Goal: Entertainment & Leisure: Consume media (video, audio)

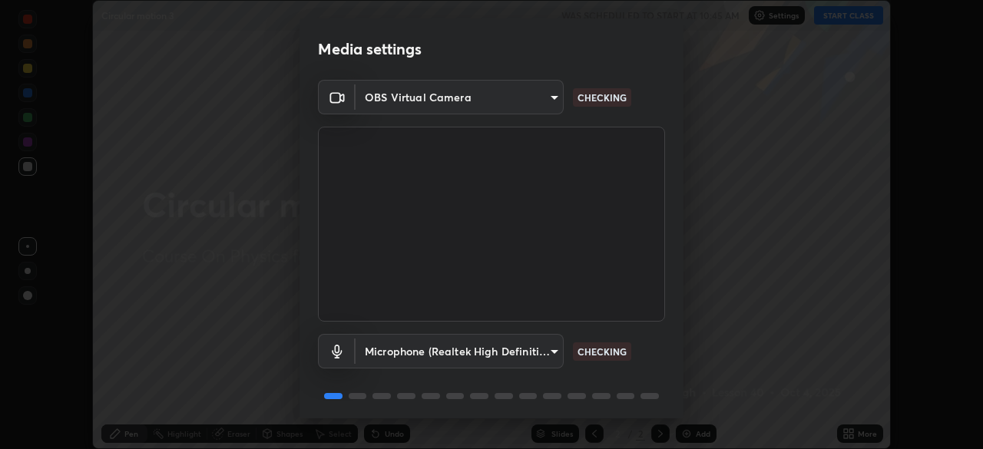
scroll to position [54, 0]
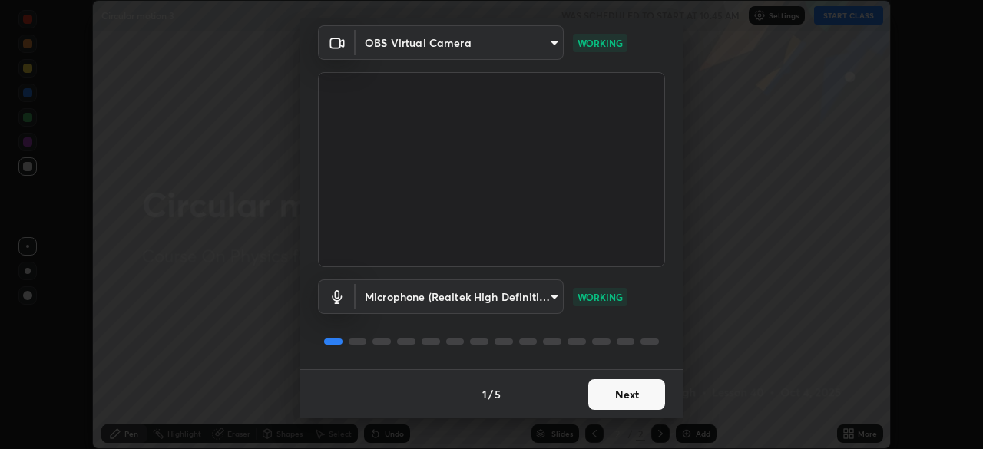
click at [633, 391] on button "Next" at bounding box center [626, 394] width 77 height 31
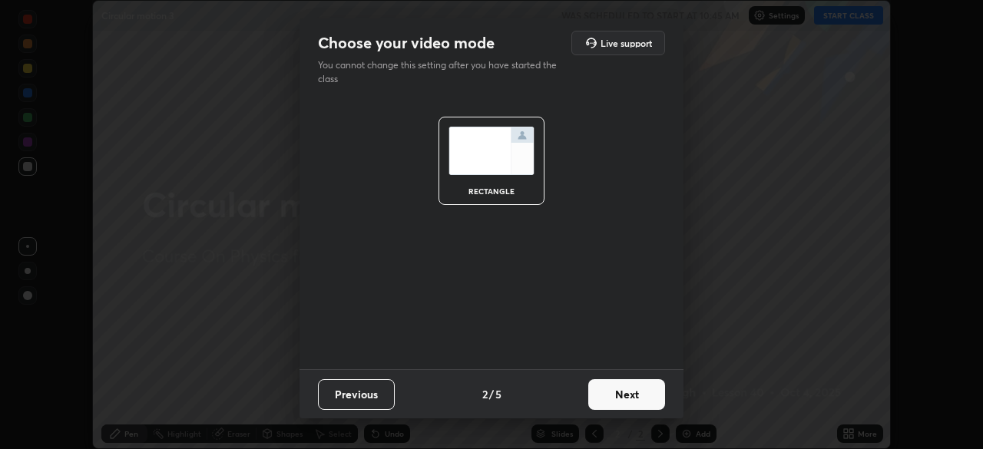
scroll to position [0, 0]
click at [634, 396] on button "Next" at bounding box center [626, 394] width 77 height 31
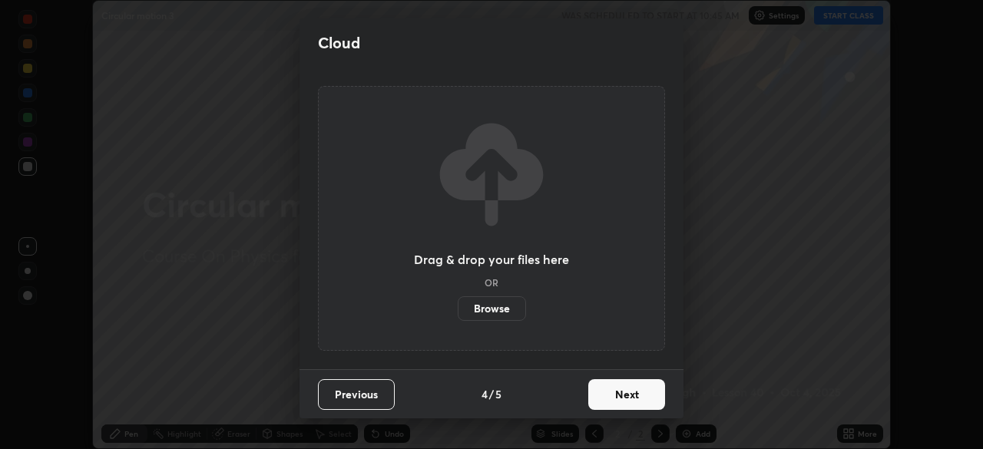
click at [639, 402] on button "Next" at bounding box center [626, 394] width 77 height 31
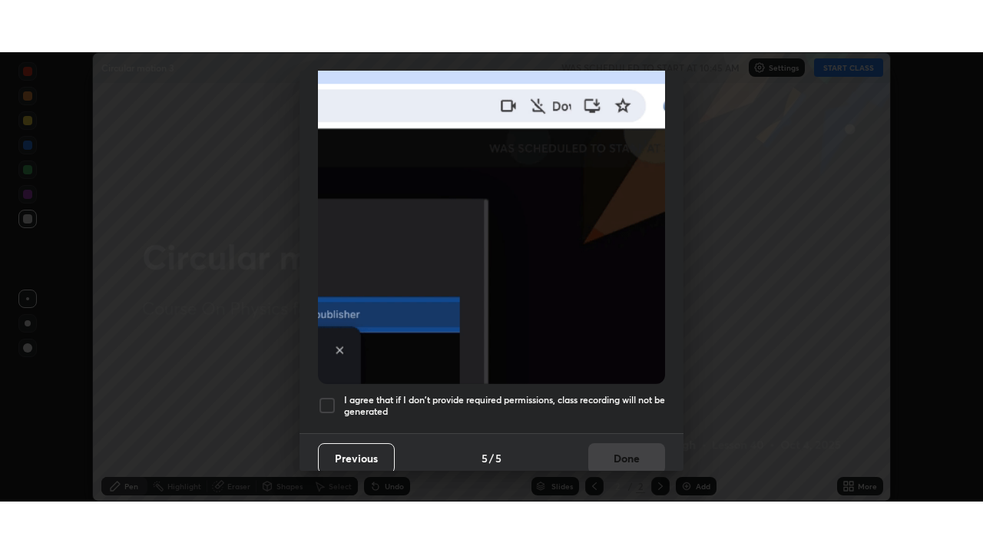
scroll to position [368, 0]
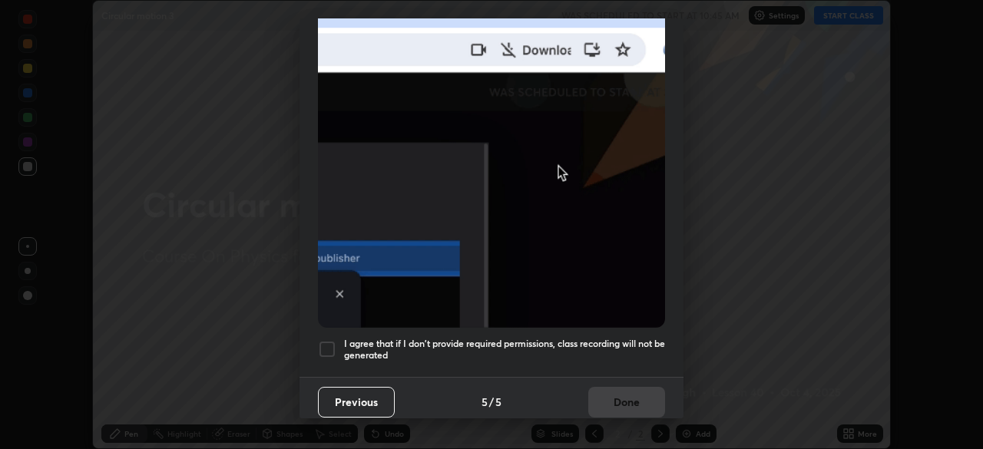
click at [633, 342] on h5 "I agree that if I don't provide required permissions, class recording will not …" at bounding box center [504, 350] width 321 height 24
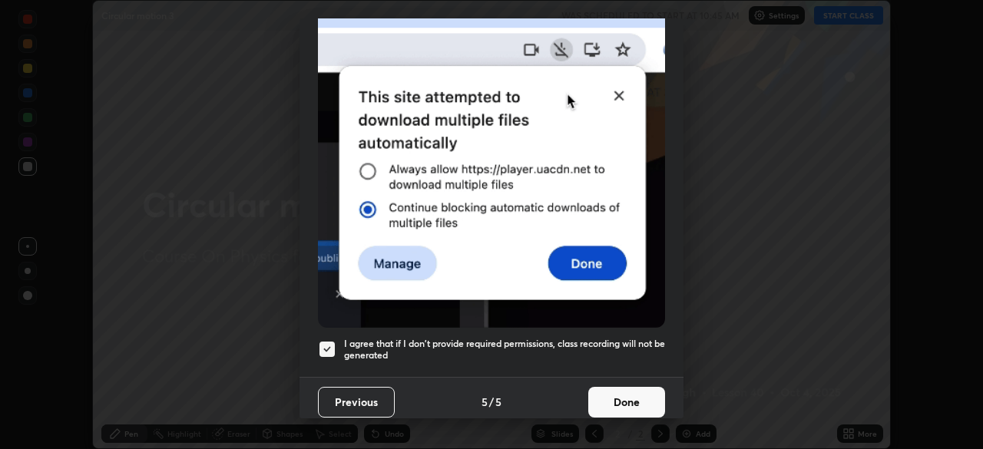
click at [640, 397] on button "Done" at bounding box center [626, 402] width 77 height 31
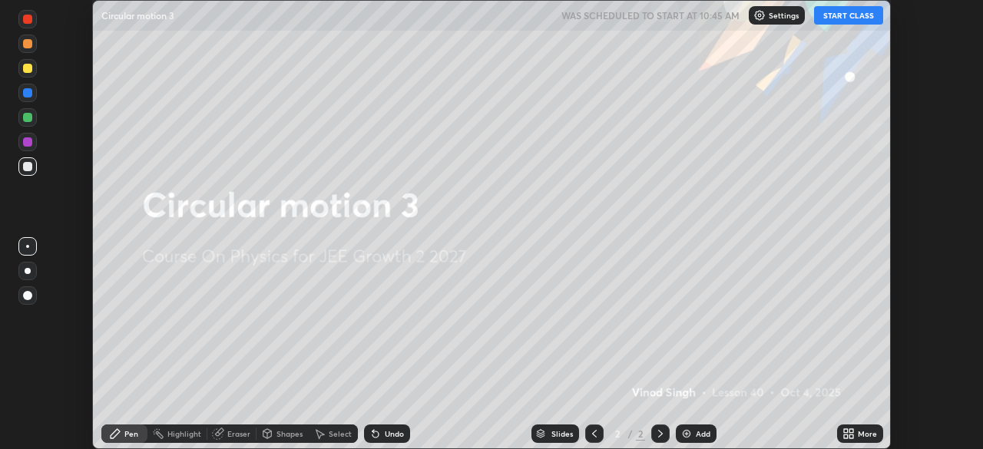
click at [854, 12] on button "START CLASS" at bounding box center [848, 15] width 69 height 18
click at [859, 431] on div "More" at bounding box center [866, 434] width 19 height 8
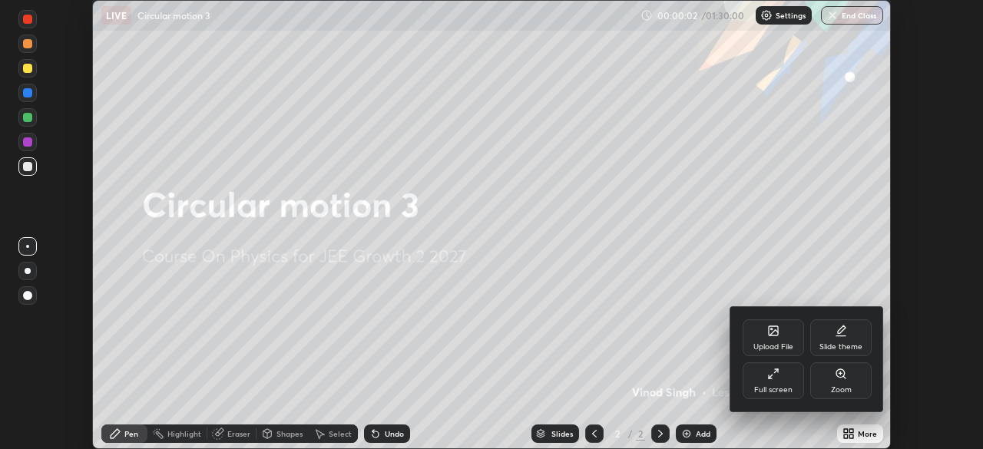
click at [780, 381] on div "Full screen" at bounding box center [772, 380] width 61 height 37
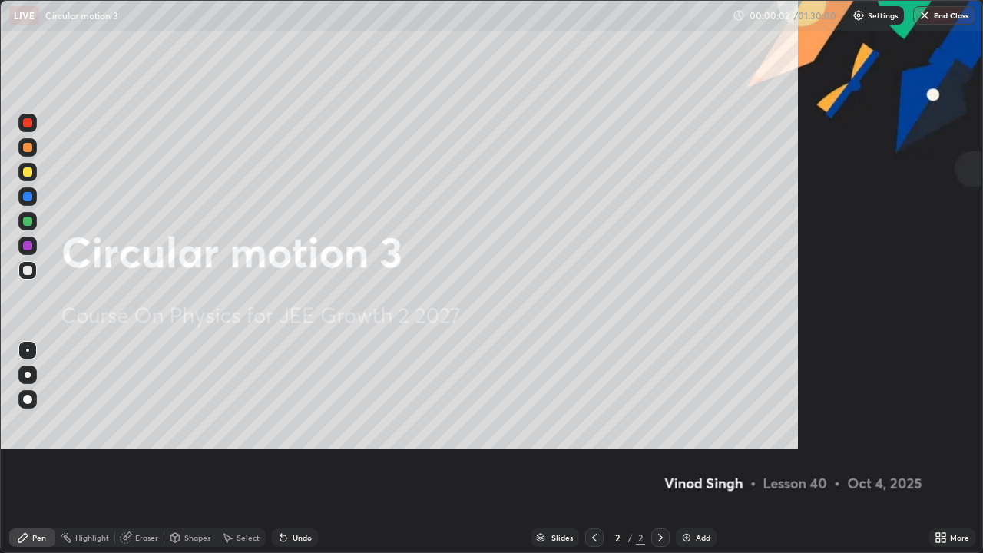
scroll to position [553, 983]
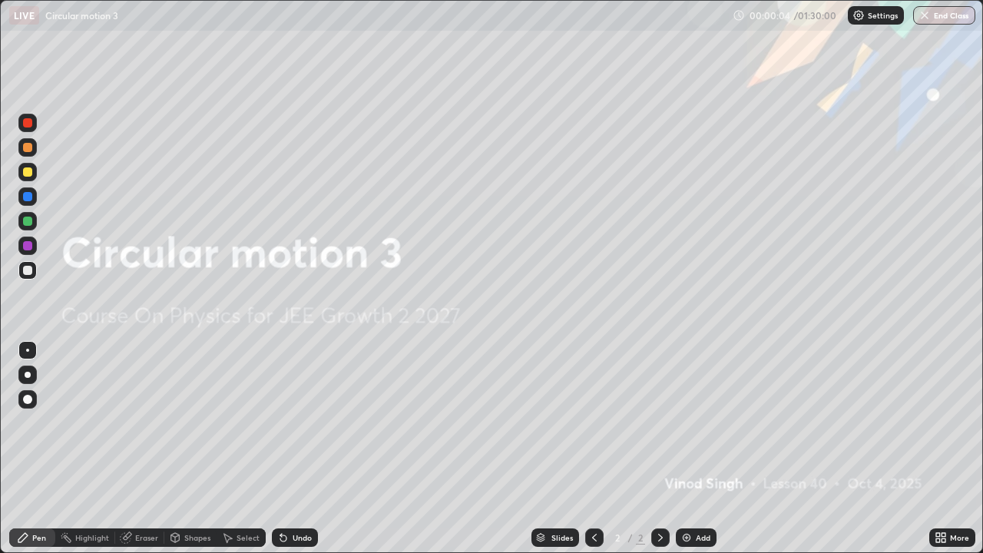
click at [681, 448] on img at bounding box center [686, 537] width 12 height 12
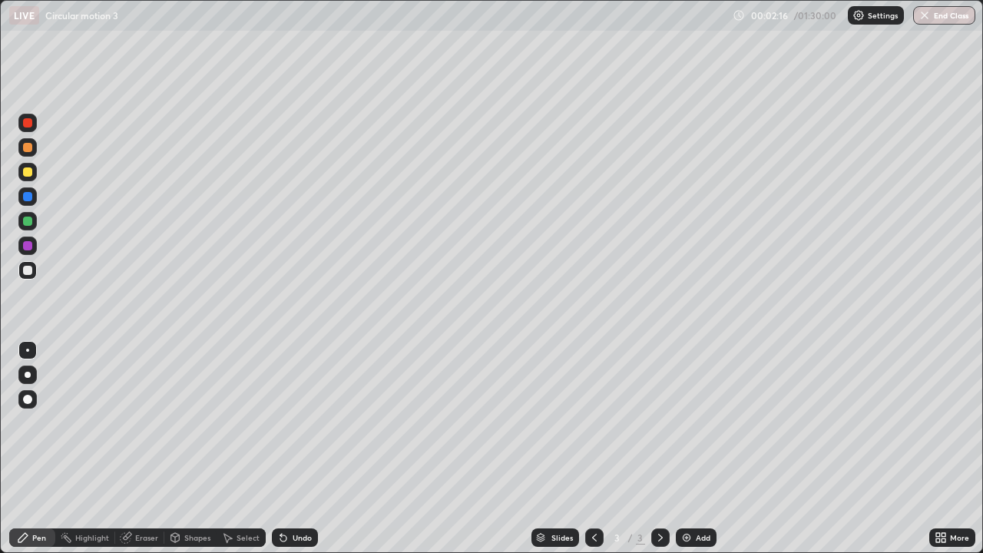
click at [25, 269] on div at bounding box center [27, 270] width 9 height 9
click at [26, 196] on div at bounding box center [27, 196] width 9 height 9
click at [28, 197] on div at bounding box center [27, 196] width 9 height 9
click at [25, 196] on div at bounding box center [27, 196] width 9 height 9
click at [195, 448] on div "Shapes" at bounding box center [197, 537] width 26 height 8
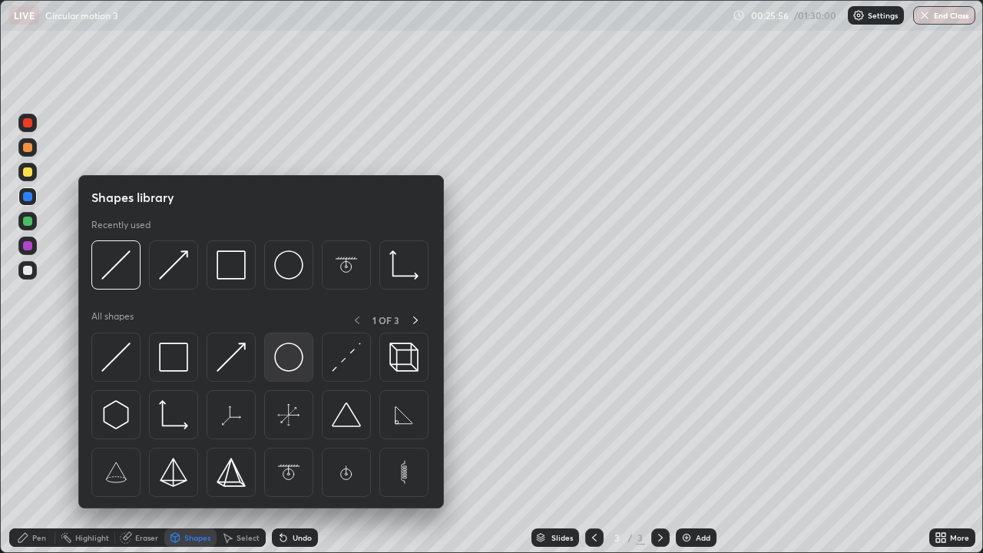
click at [283, 358] on img at bounding box center [288, 356] width 29 height 29
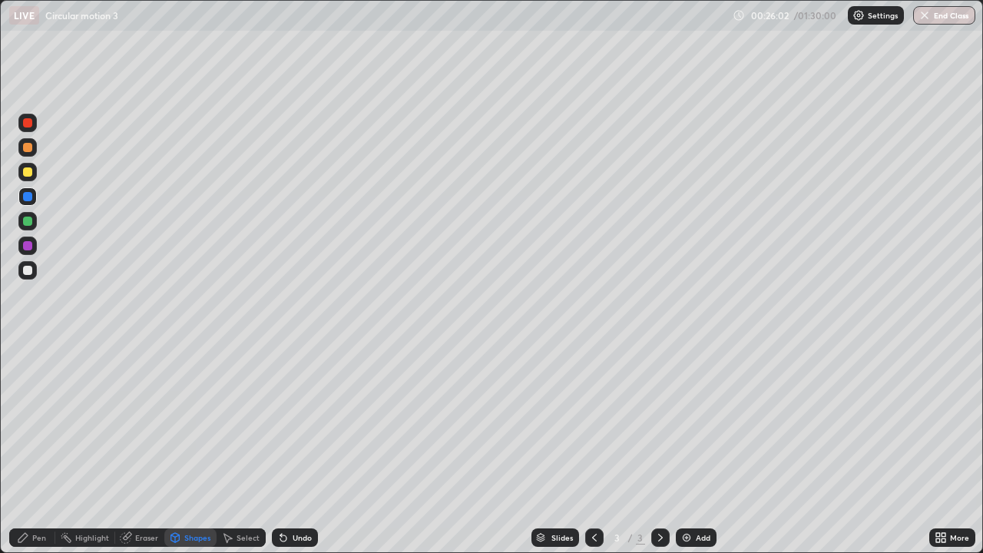
click at [27, 194] on div at bounding box center [27, 196] width 9 height 9
click at [196, 448] on div "Shapes" at bounding box center [197, 537] width 26 height 8
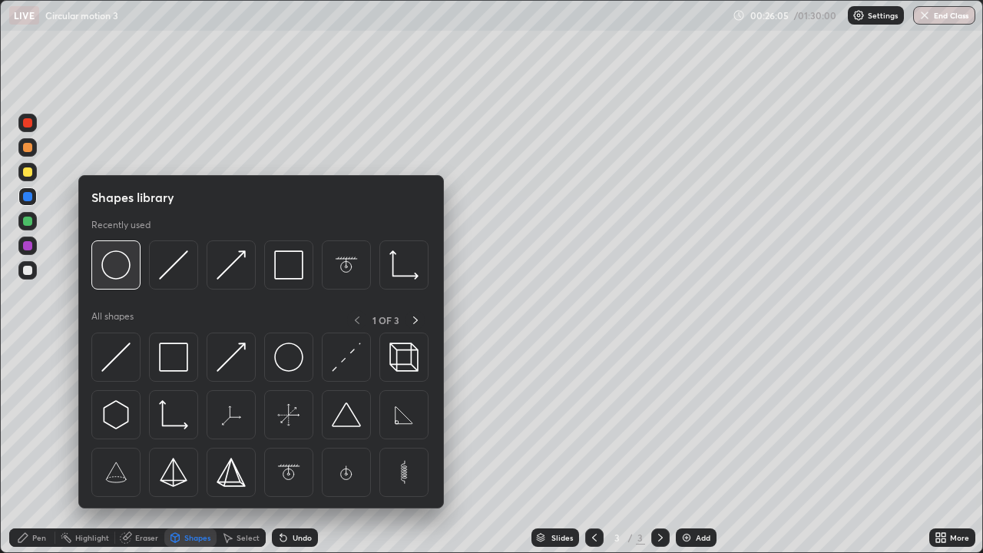
click at [114, 271] on img at bounding box center [115, 264] width 29 height 29
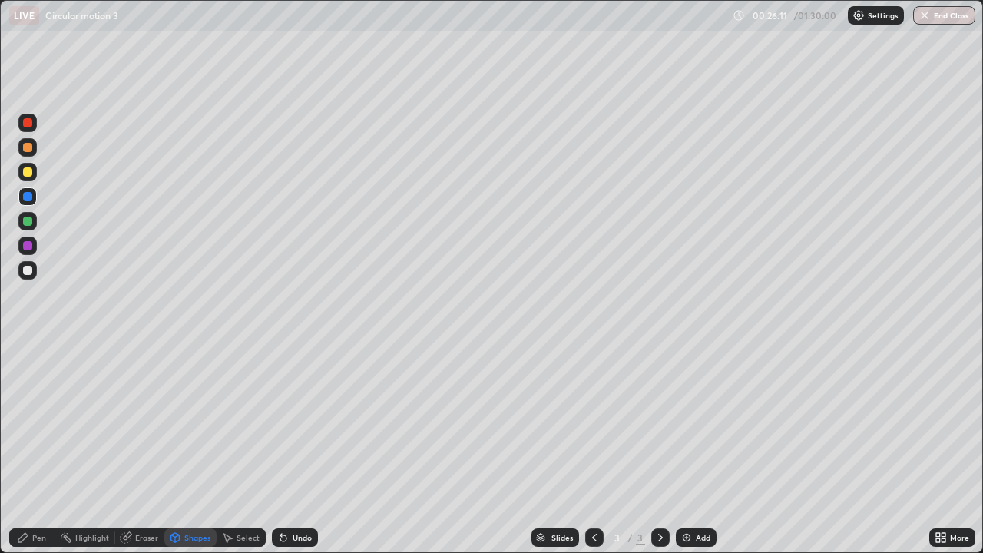
click at [138, 448] on div "Eraser" at bounding box center [146, 537] width 23 height 8
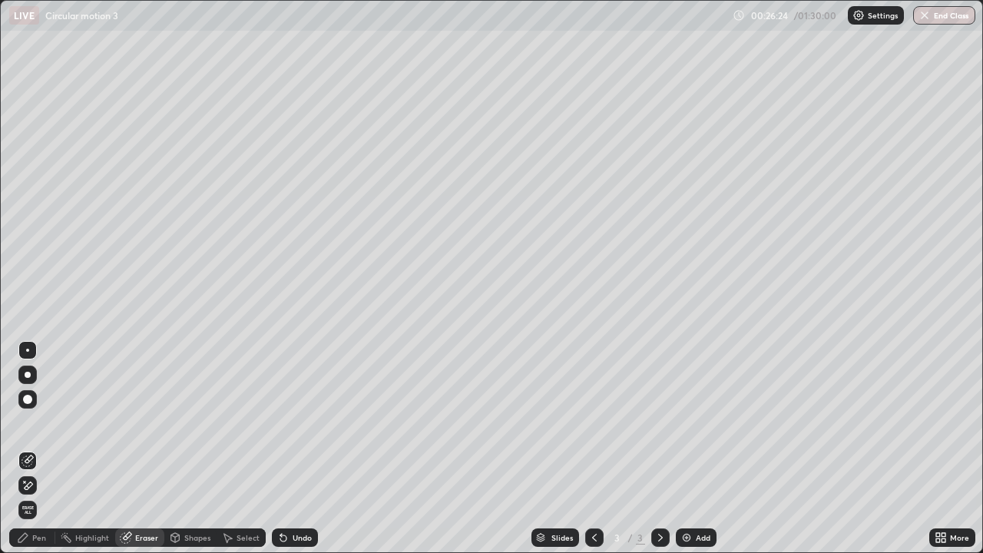
click at [41, 448] on div "Pen" at bounding box center [32, 537] width 46 height 18
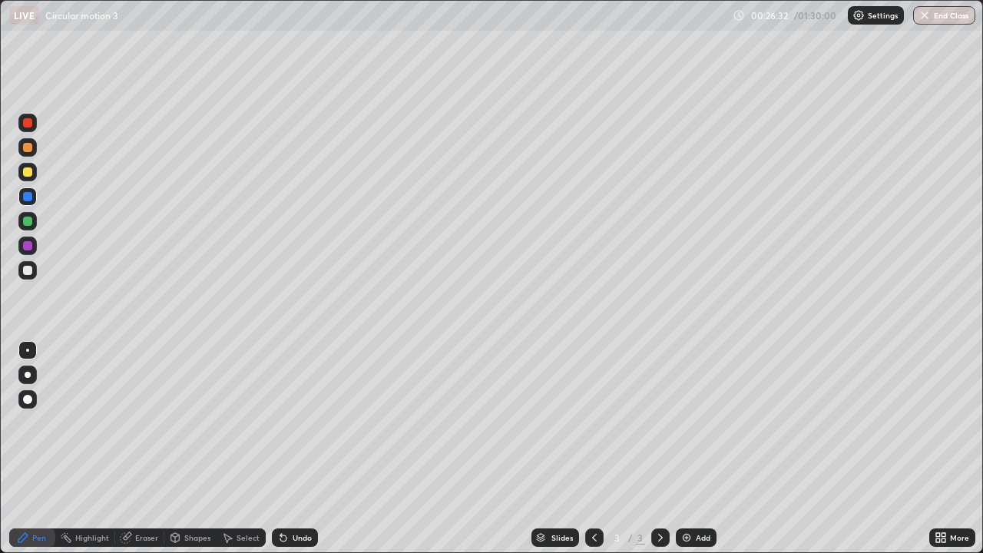
click at [144, 448] on div "Eraser" at bounding box center [146, 537] width 23 height 8
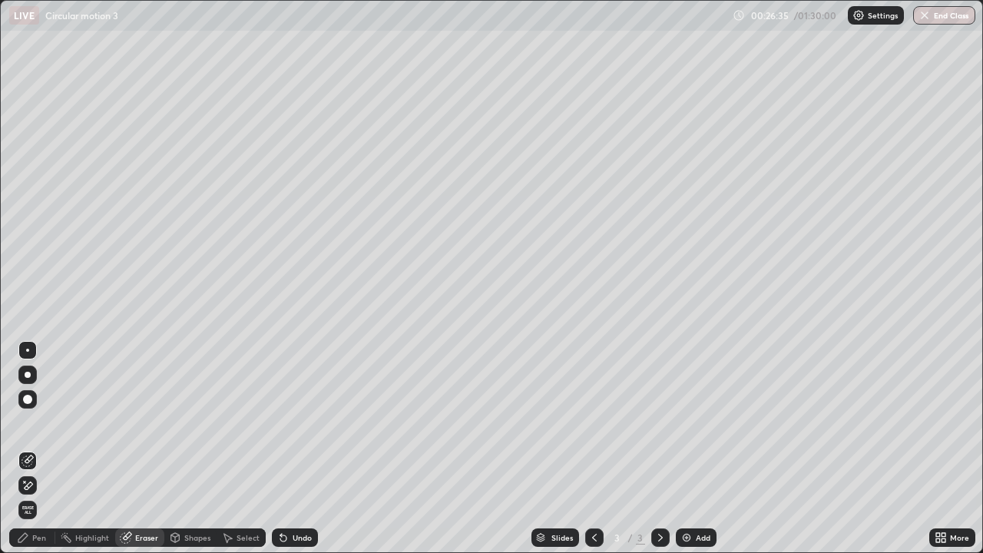
click at [42, 448] on div "Pen" at bounding box center [39, 537] width 14 height 8
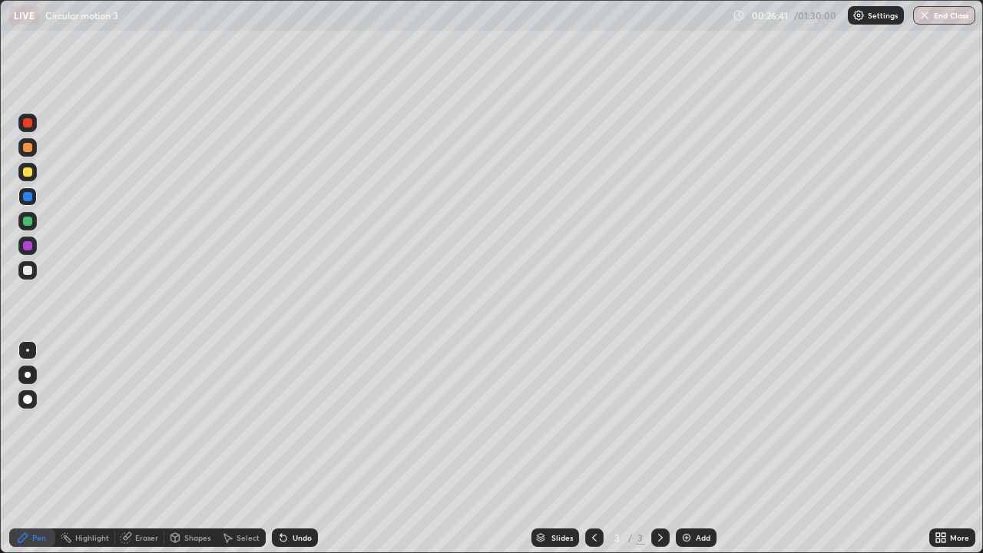
click at [30, 271] on div at bounding box center [27, 270] width 9 height 9
click at [196, 448] on div "Shapes" at bounding box center [197, 537] width 26 height 8
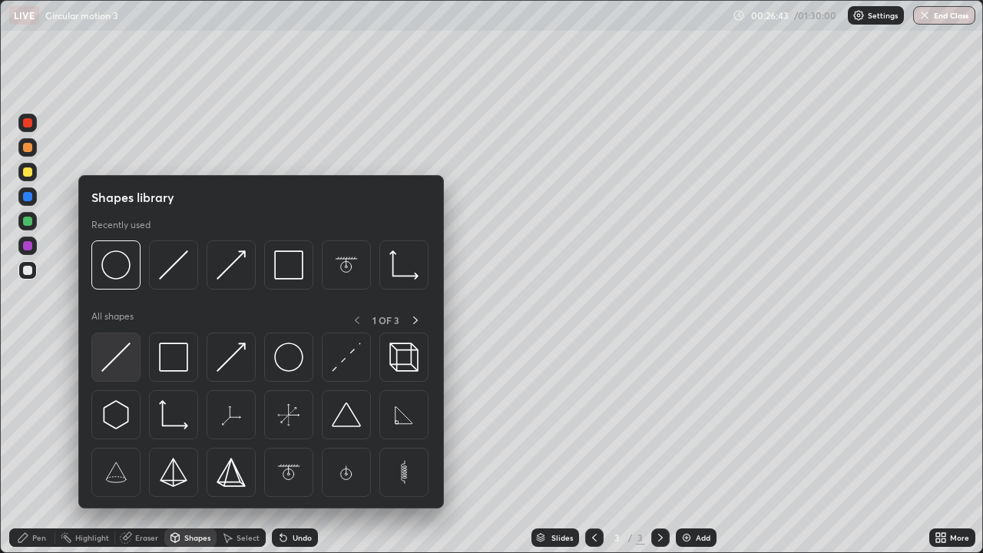
click at [117, 358] on img at bounding box center [115, 356] width 29 height 29
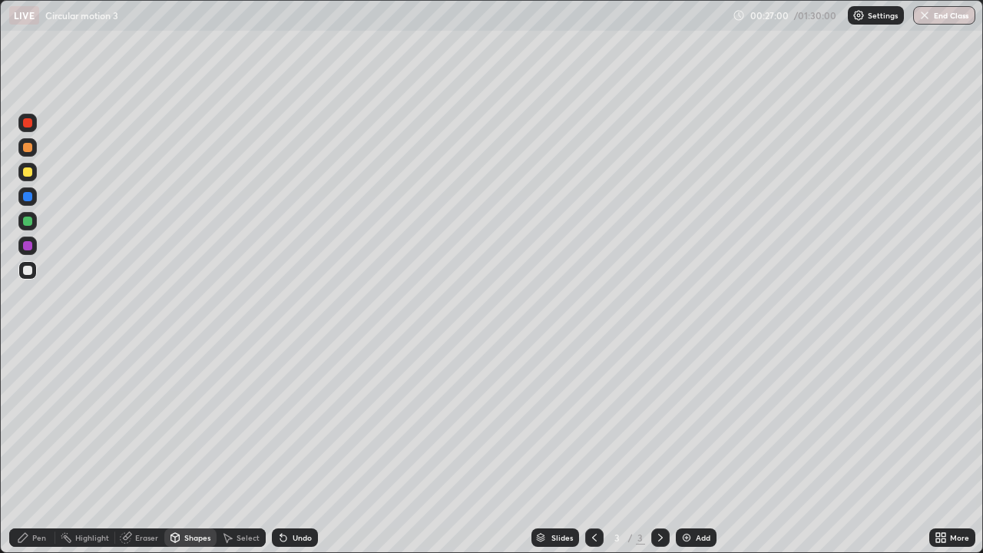
click at [30, 168] on div at bounding box center [27, 171] width 9 height 9
click at [39, 448] on div "Pen" at bounding box center [39, 537] width 14 height 8
click at [27, 198] on div at bounding box center [27, 196] width 9 height 9
click at [27, 220] on div at bounding box center [27, 220] width 9 height 9
click at [28, 222] on div at bounding box center [27, 220] width 9 height 9
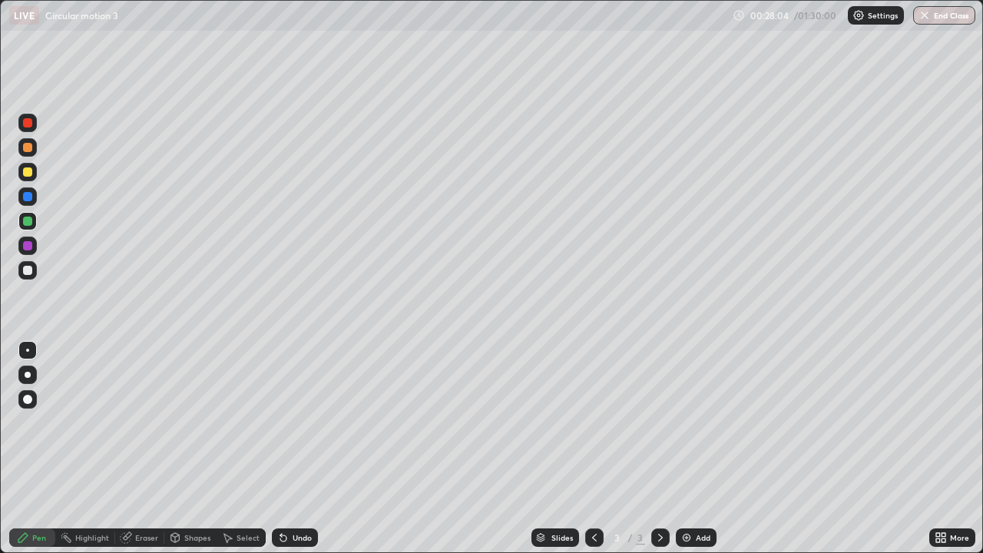
click at [149, 448] on div "Eraser" at bounding box center [146, 537] width 23 height 8
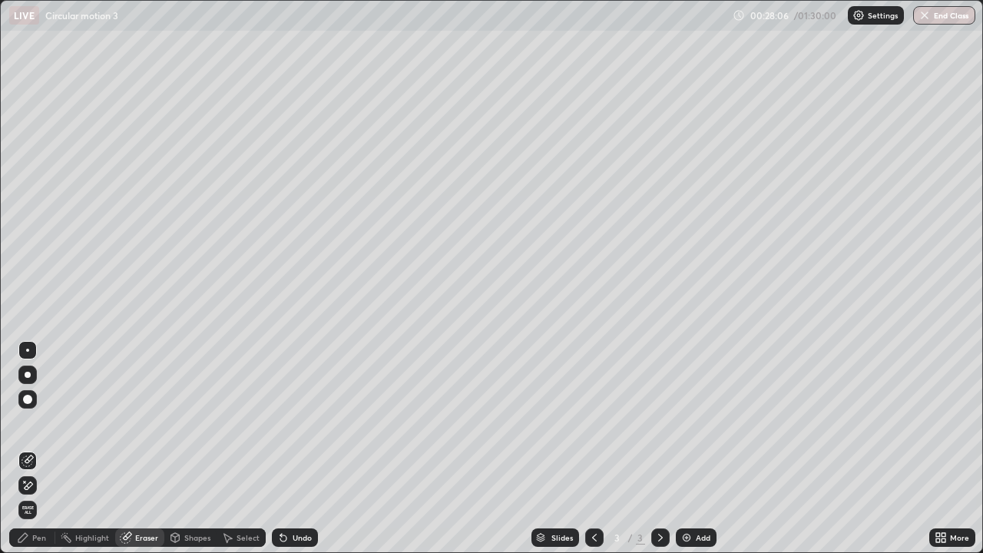
click at [188, 448] on div "Shapes" at bounding box center [197, 537] width 26 height 8
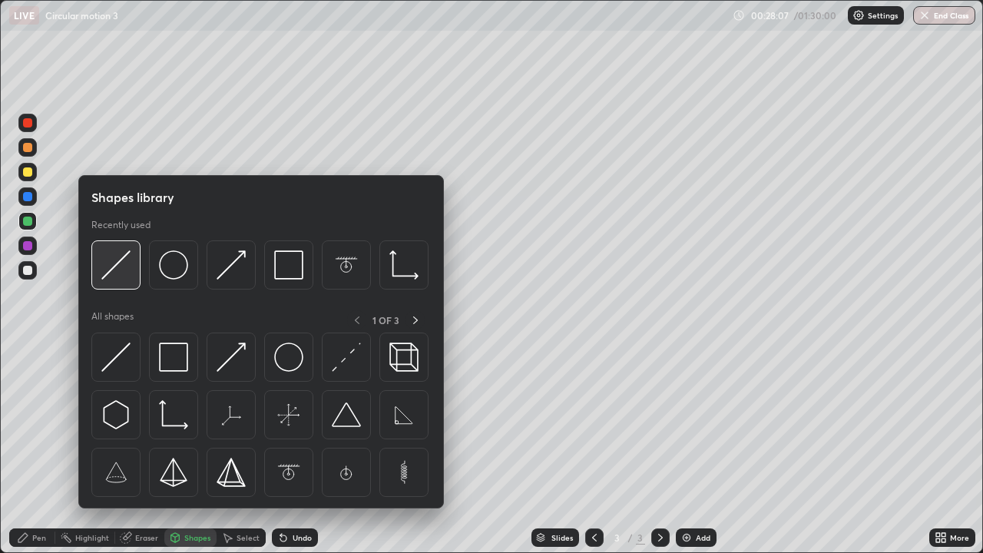
click at [104, 272] on img at bounding box center [115, 264] width 29 height 29
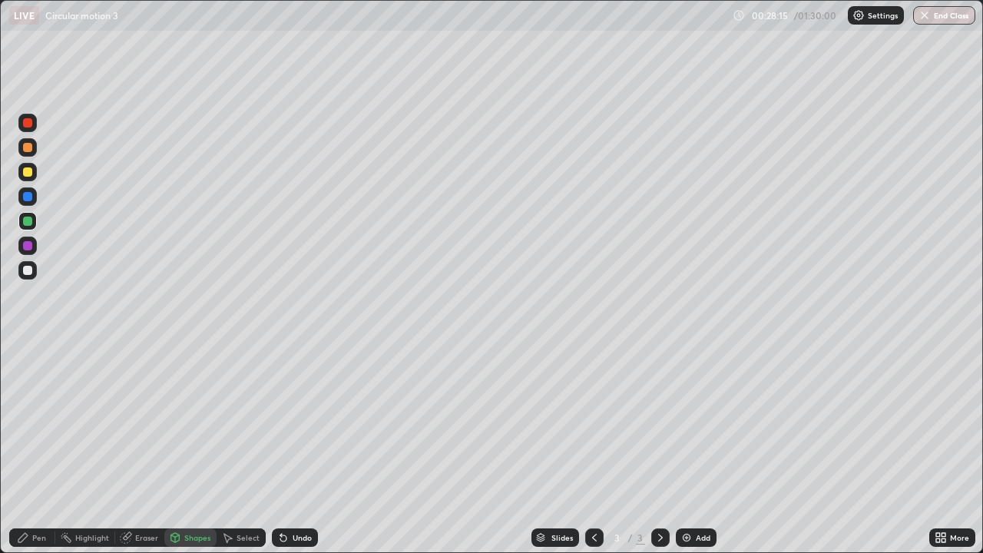
click at [38, 448] on div "Pen" at bounding box center [39, 537] width 14 height 8
click at [26, 244] on div at bounding box center [27, 245] width 9 height 9
click at [25, 149] on div at bounding box center [27, 147] width 9 height 9
click at [30, 119] on div at bounding box center [27, 122] width 9 height 9
click at [193, 448] on div "Shapes" at bounding box center [190, 537] width 52 height 18
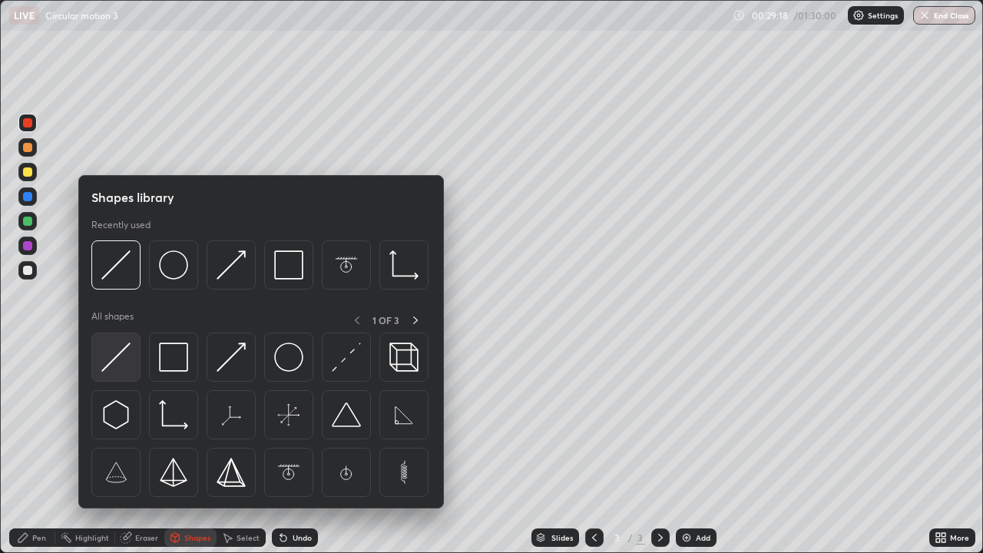
click at [114, 360] on img at bounding box center [115, 356] width 29 height 29
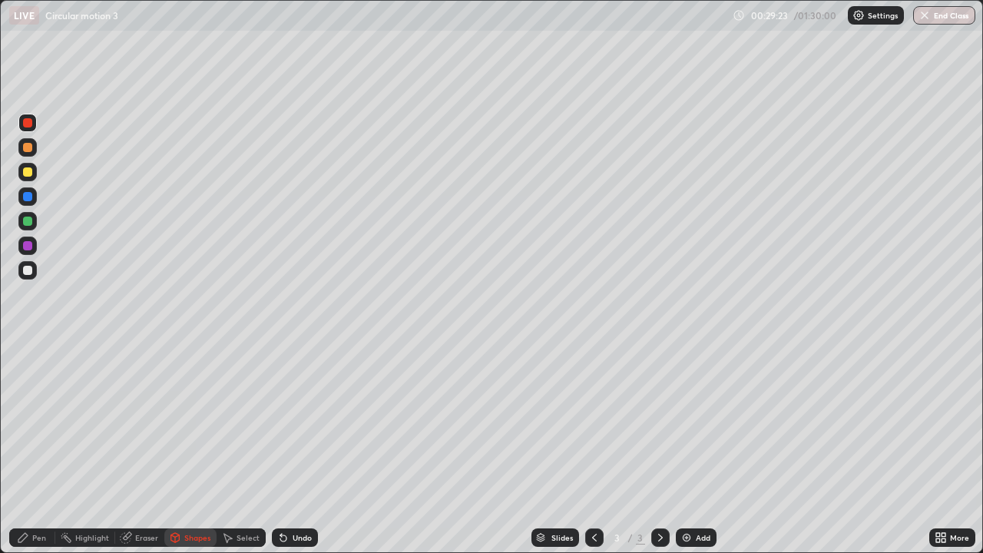
click at [38, 448] on div "Pen" at bounding box center [39, 537] width 14 height 8
click at [27, 173] on div at bounding box center [27, 171] width 9 height 9
click at [27, 271] on div at bounding box center [27, 270] width 9 height 9
click at [182, 448] on div "Shapes" at bounding box center [190, 537] width 52 height 18
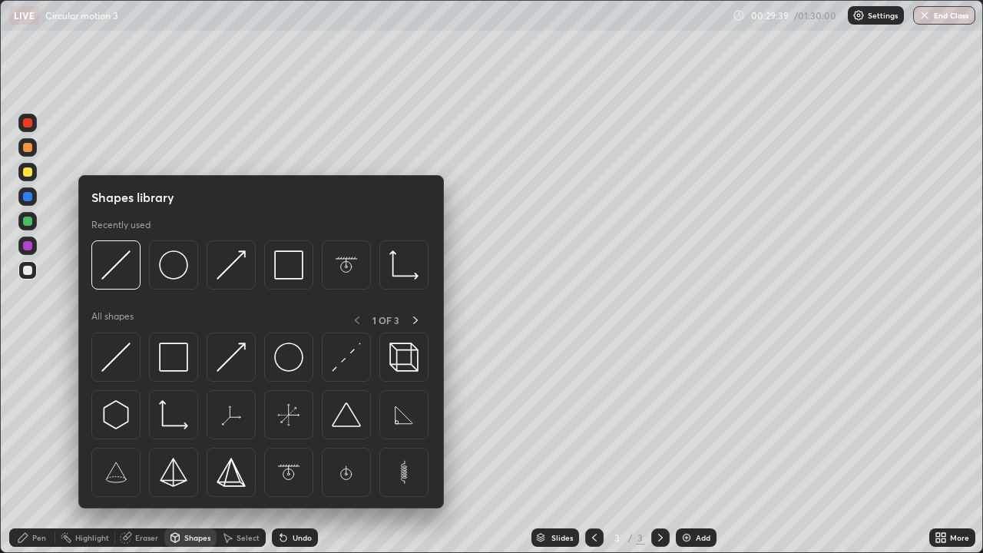
click at [184, 448] on div "Shapes" at bounding box center [197, 537] width 26 height 8
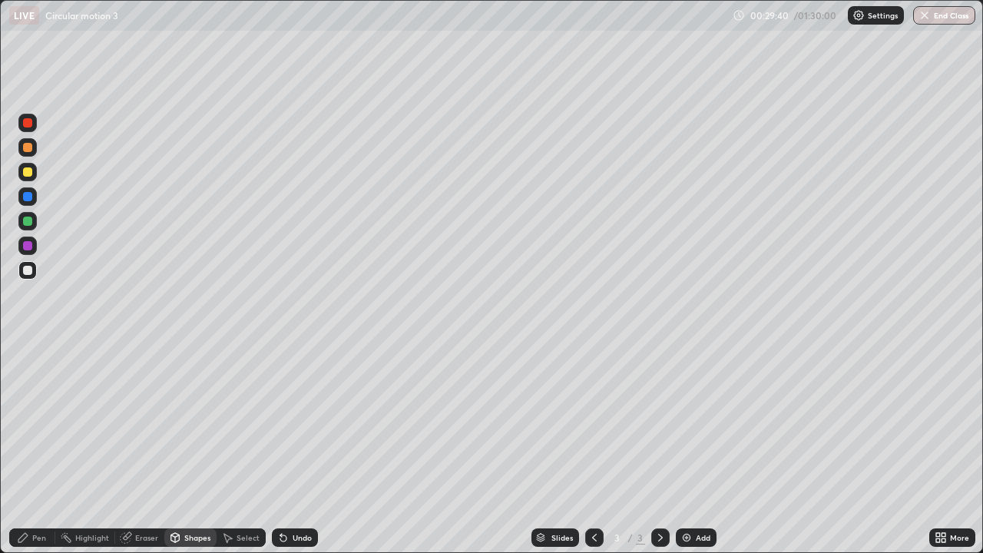
click at [190, 448] on div "Shapes" at bounding box center [197, 537] width 26 height 8
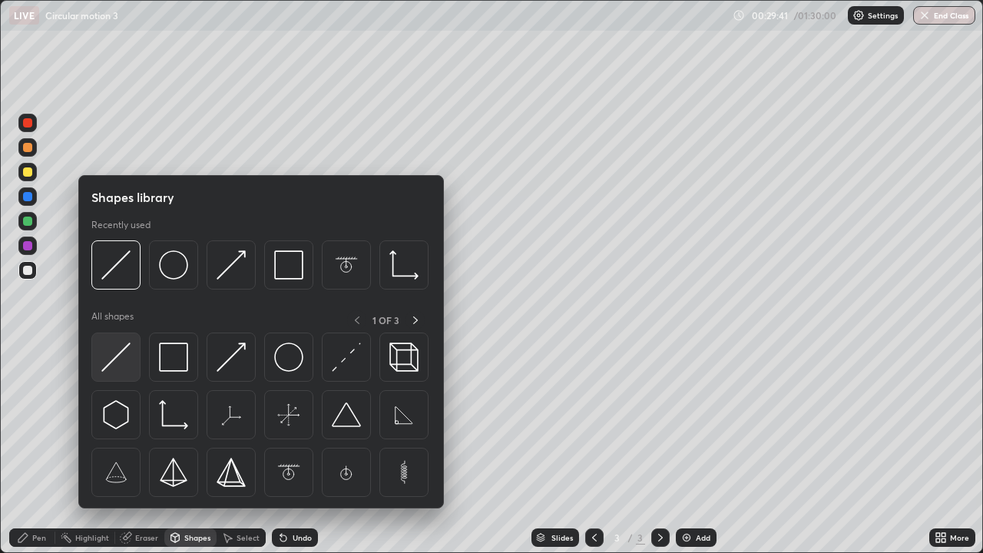
click at [107, 362] on img at bounding box center [115, 356] width 29 height 29
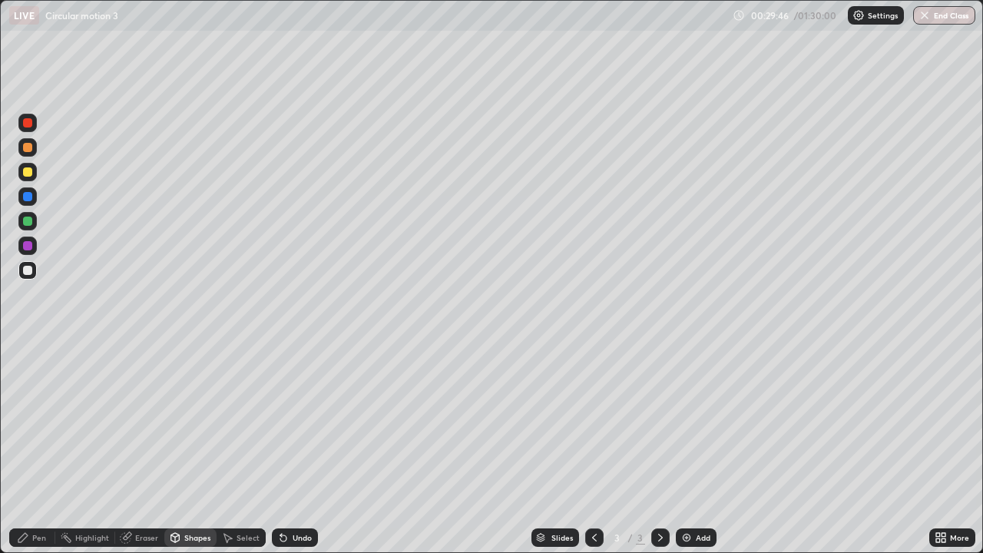
click at [37, 448] on div "Pen" at bounding box center [39, 537] width 14 height 8
click at [144, 448] on div "Eraser" at bounding box center [146, 537] width 23 height 8
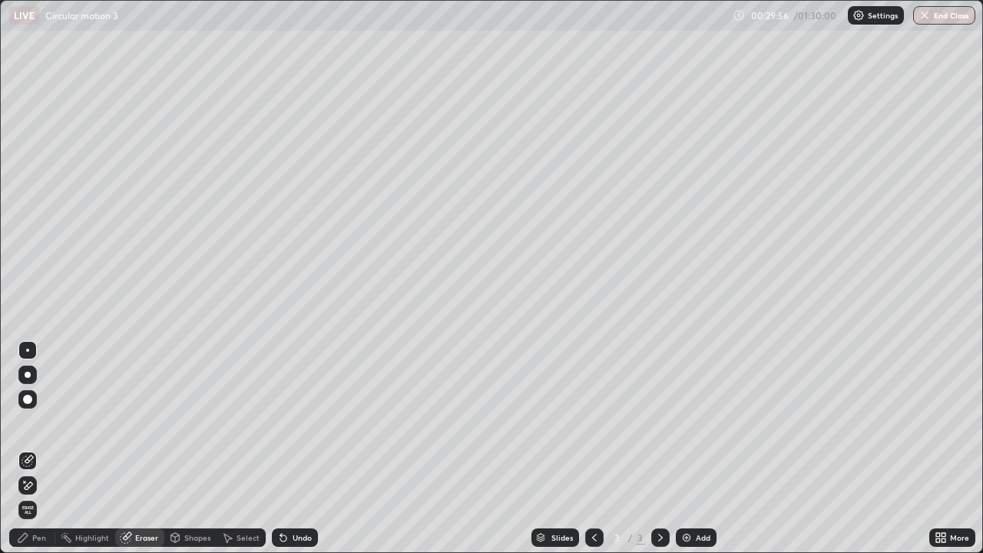
click at [40, 448] on div "Pen" at bounding box center [39, 537] width 14 height 8
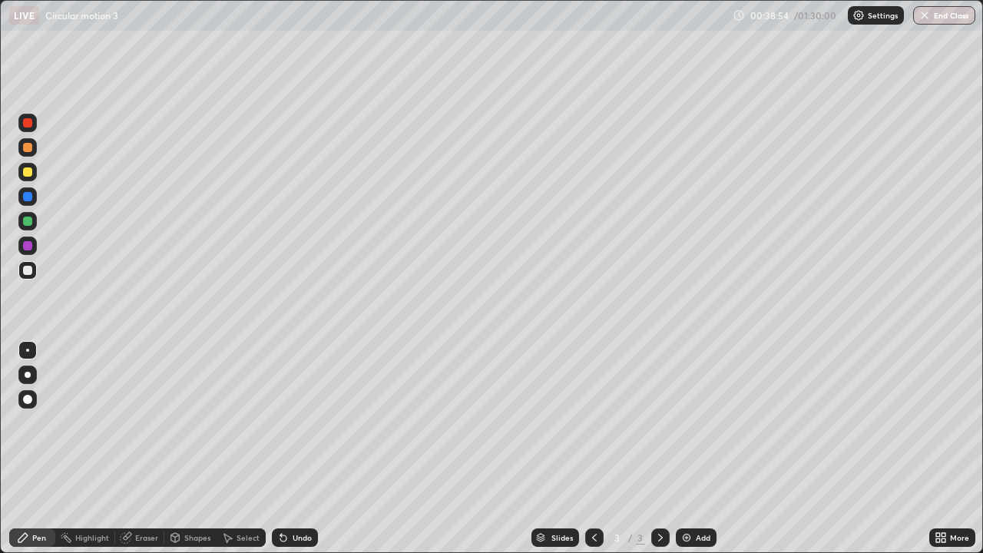
click at [88, 448] on div "Highlight" at bounding box center [85, 537] width 60 height 18
click at [26, 245] on div at bounding box center [27, 245] width 9 height 9
click at [43, 448] on div "Pen" at bounding box center [32, 537] width 46 height 18
click at [28, 147] on div at bounding box center [27, 147] width 9 height 9
click at [660, 448] on icon at bounding box center [660, 537] width 12 height 12
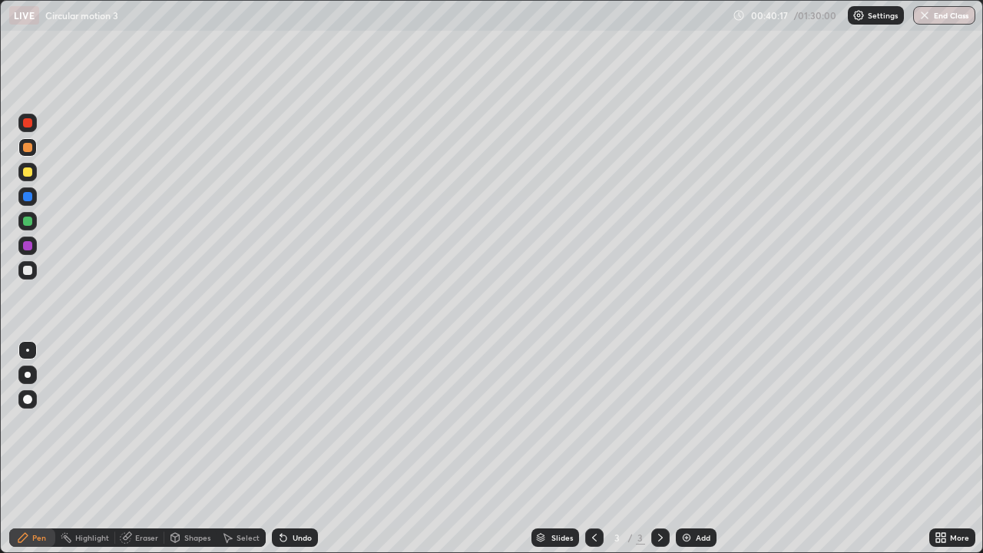
click at [685, 448] on img at bounding box center [686, 537] width 12 height 12
click at [144, 448] on div "Eraser" at bounding box center [146, 537] width 23 height 8
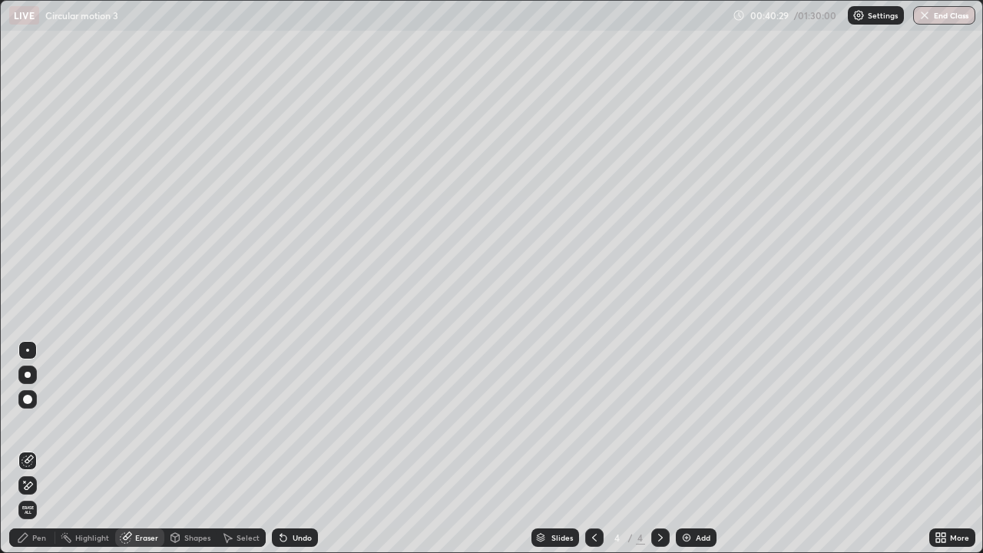
click at [40, 448] on div "Pen" at bounding box center [32, 537] width 46 height 18
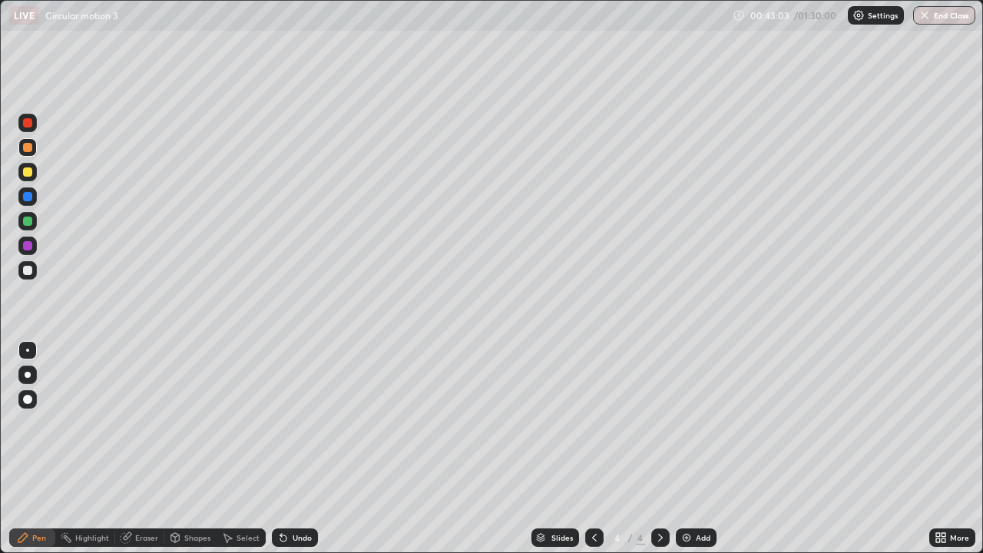
click at [585, 448] on div at bounding box center [594, 537] width 18 height 18
click at [659, 448] on icon at bounding box center [660, 537] width 12 height 12
click at [685, 448] on img at bounding box center [686, 537] width 12 height 12
click at [28, 173] on div at bounding box center [27, 171] width 9 height 9
click at [28, 194] on div at bounding box center [27, 196] width 9 height 9
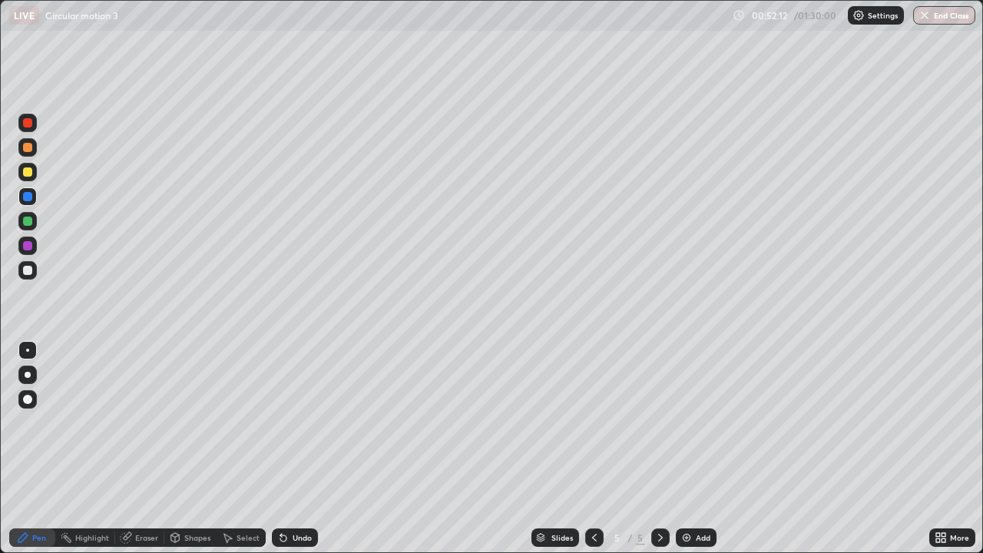
click at [195, 448] on div "Shapes" at bounding box center [190, 537] width 52 height 18
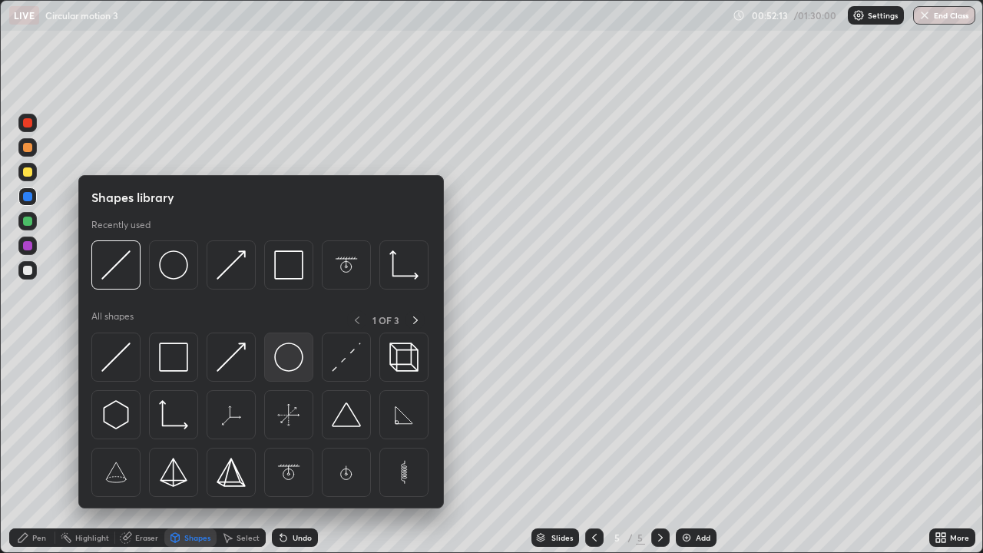
click at [285, 361] on img at bounding box center [288, 356] width 29 height 29
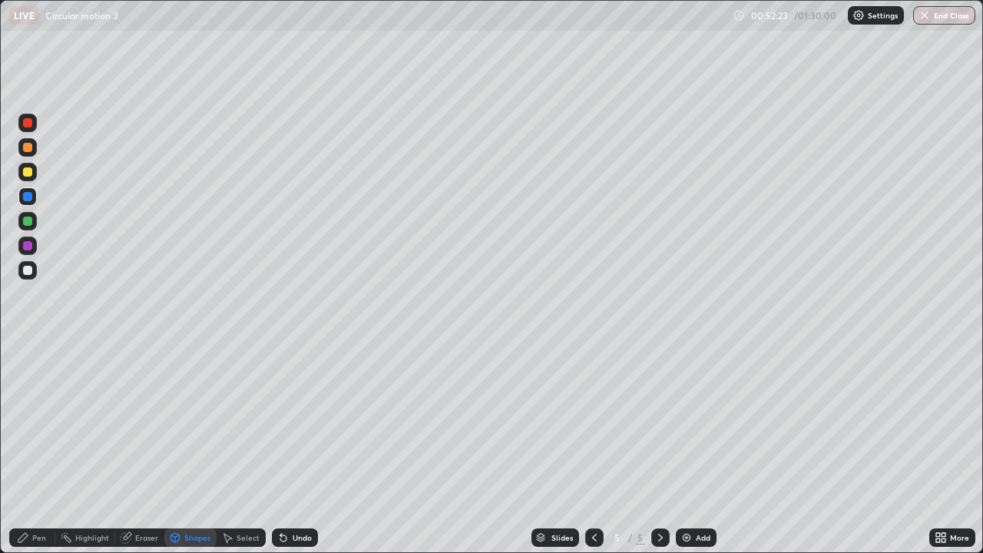
click at [144, 448] on div "Eraser" at bounding box center [146, 537] width 23 height 8
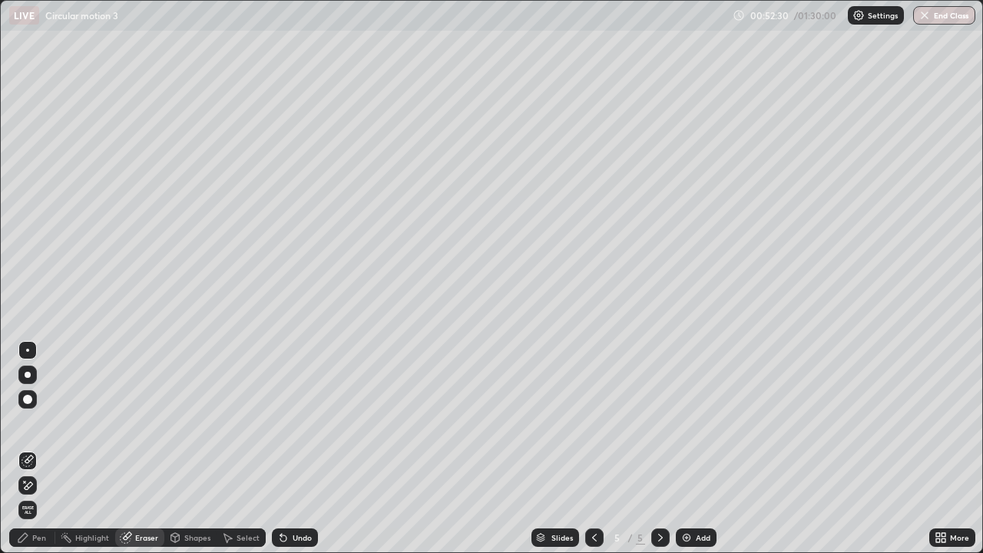
click at [41, 448] on div "Pen" at bounding box center [32, 537] width 46 height 18
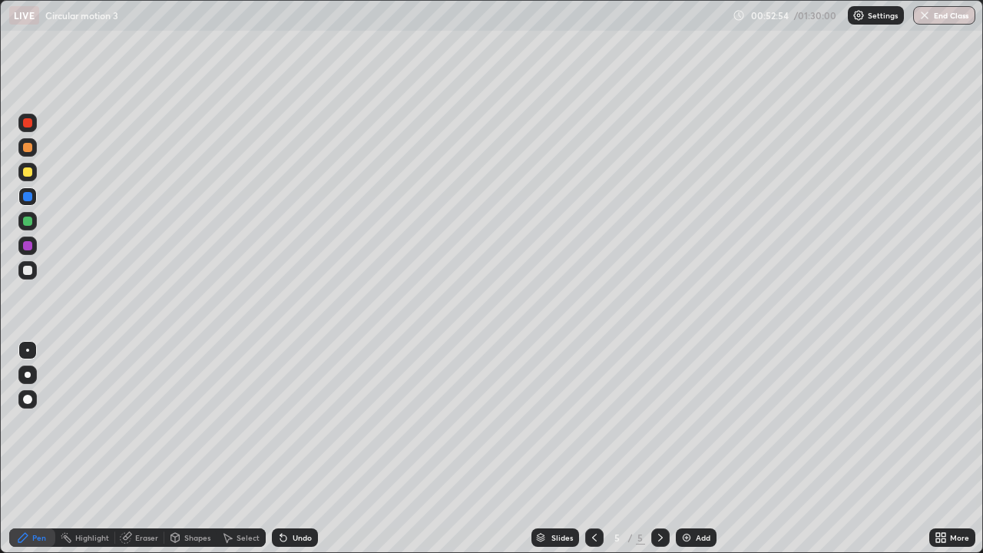
click at [25, 173] on div at bounding box center [27, 171] width 9 height 9
click at [190, 448] on div "Shapes" at bounding box center [197, 537] width 26 height 8
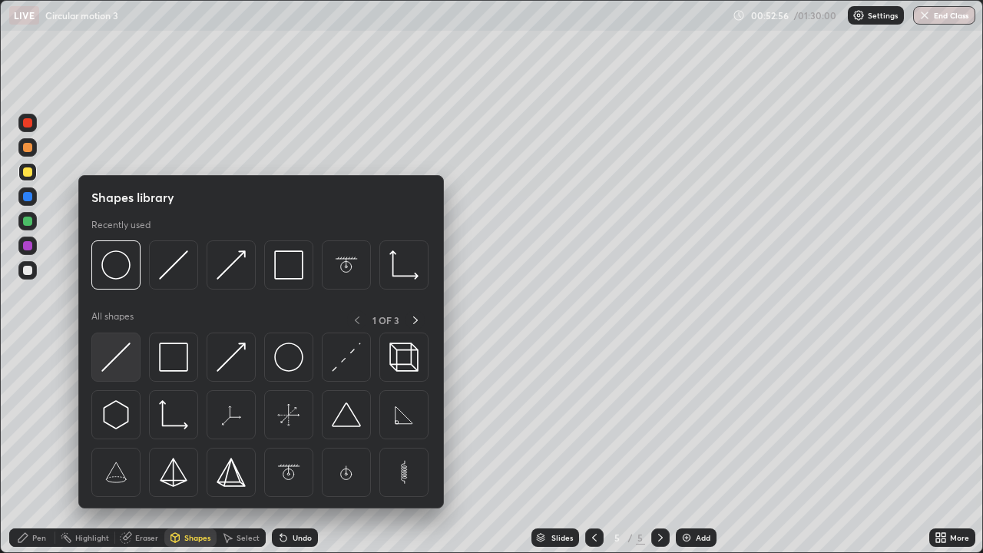
click at [118, 358] on img at bounding box center [115, 356] width 29 height 29
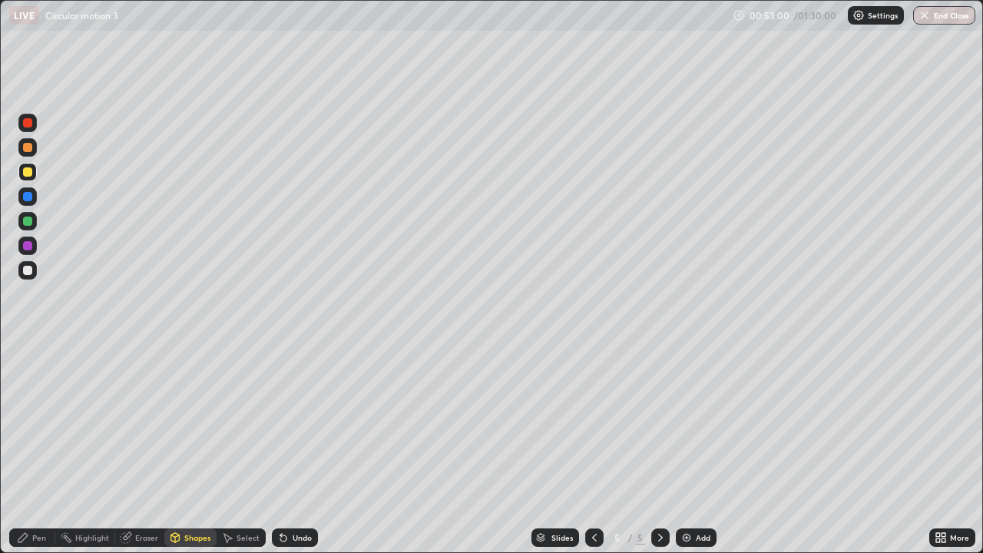
click at [38, 448] on div "Pen" at bounding box center [39, 537] width 14 height 8
click at [193, 448] on div "Shapes" at bounding box center [197, 537] width 26 height 8
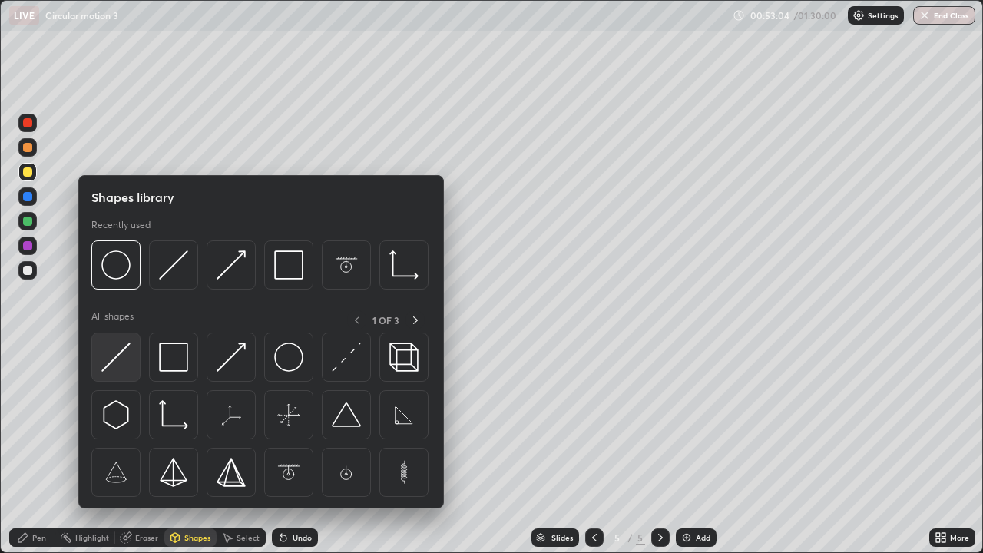
click at [117, 357] on img at bounding box center [115, 356] width 29 height 29
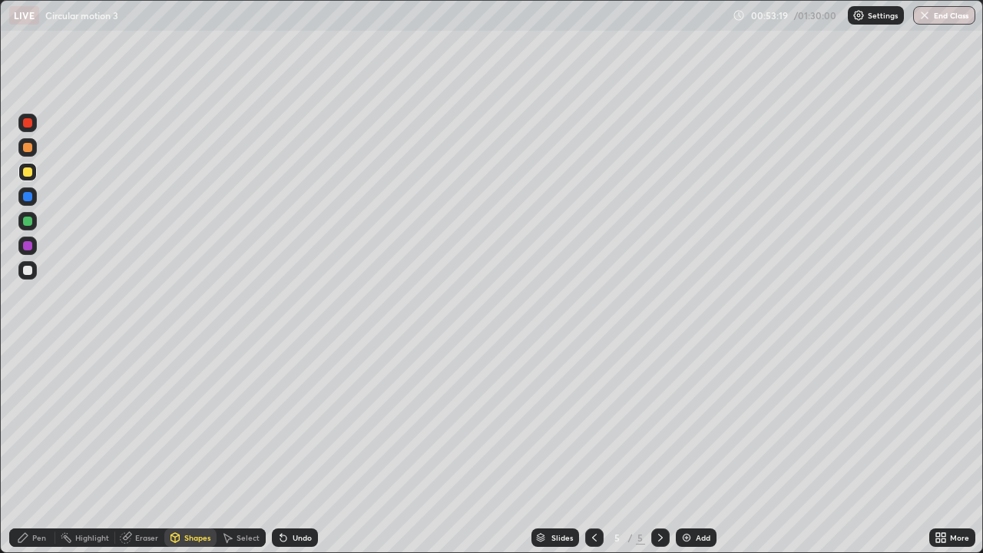
click at [28, 150] on div at bounding box center [27, 147] width 9 height 9
click at [193, 448] on div "Shapes" at bounding box center [197, 537] width 26 height 8
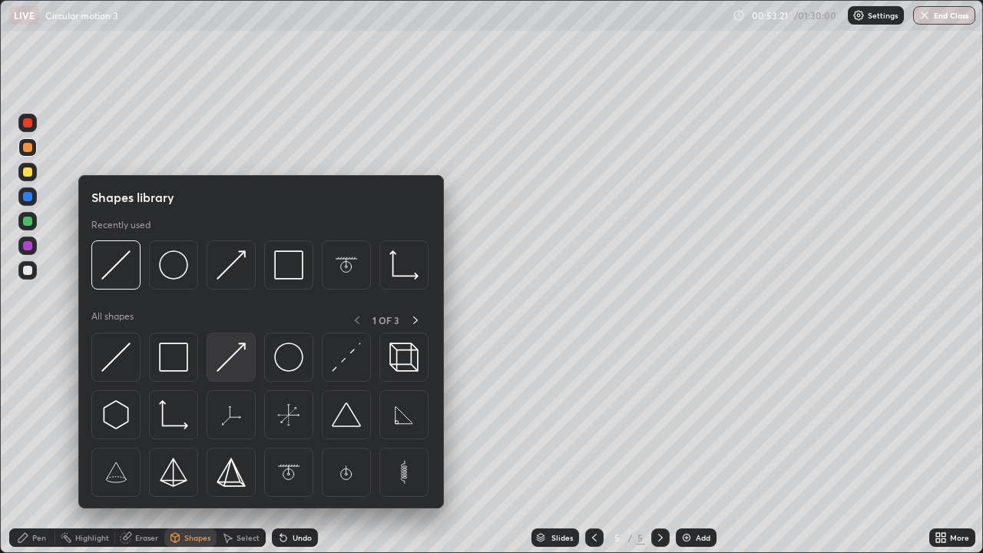
click at [223, 358] on img at bounding box center [230, 356] width 29 height 29
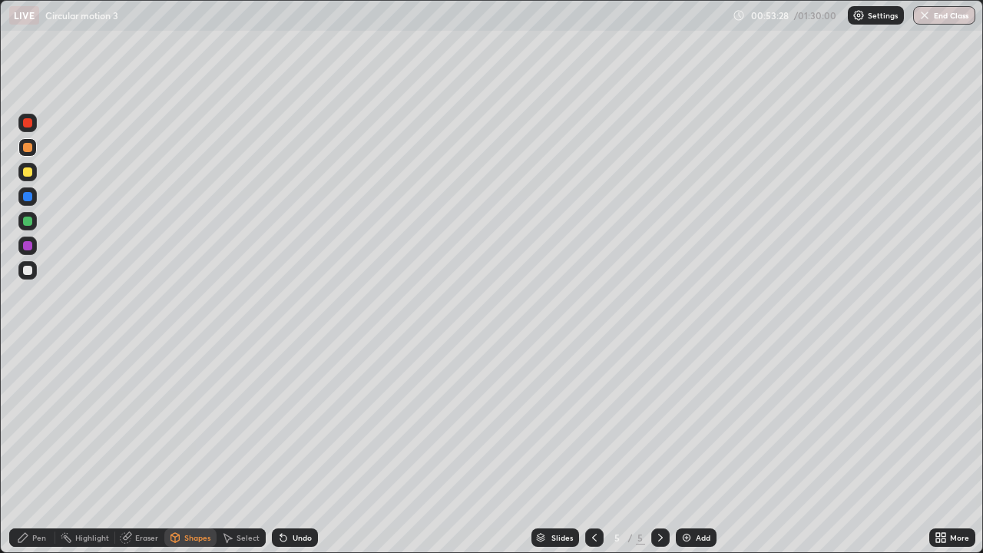
click at [40, 448] on div "Pen" at bounding box center [32, 537] width 46 height 18
click at [28, 122] on div at bounding box center [27, 122] width 9 height 9
click at [26, 149] on div at bounding box center [27, 147] width 9 height 9
click at [25, 173] on div at bounding box center [27, 171] width 9 height 9
click at [28, 397] on div at bounding box center [27, 399] width 9 height 9
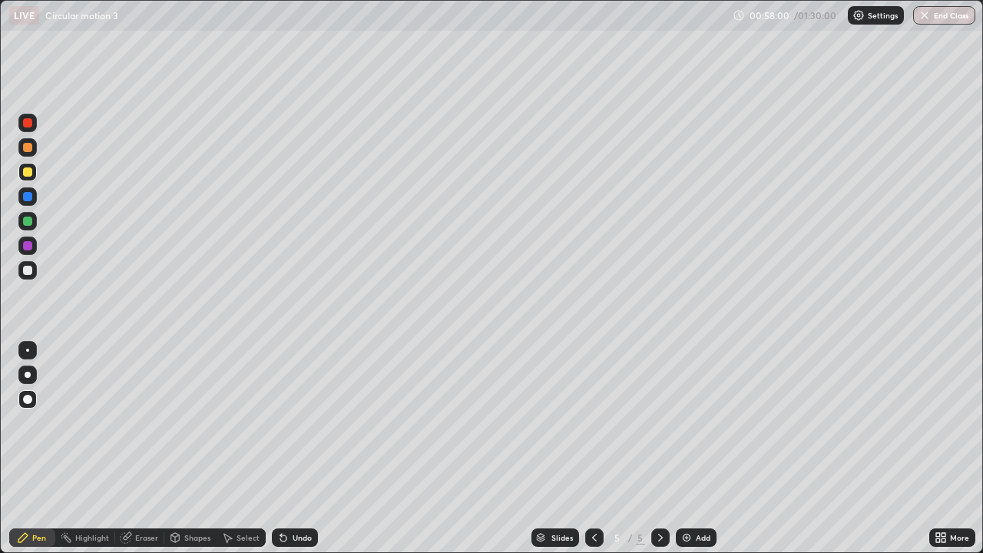
click at [196, 448] on div "Shapes" at bounding box center [197, 537] width 26 height 8
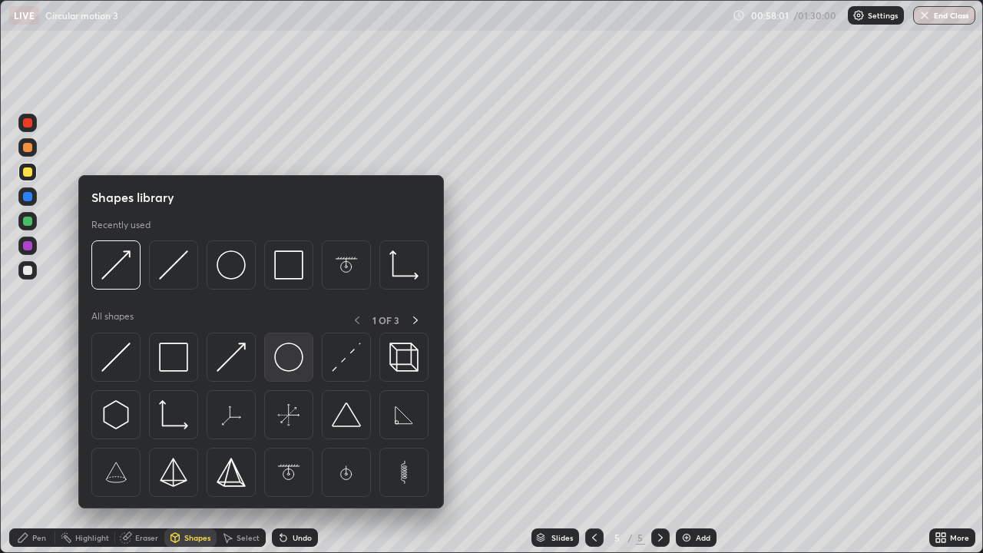
click at [277, 357] on img at bounding box center [288, 356] width 29 height 29
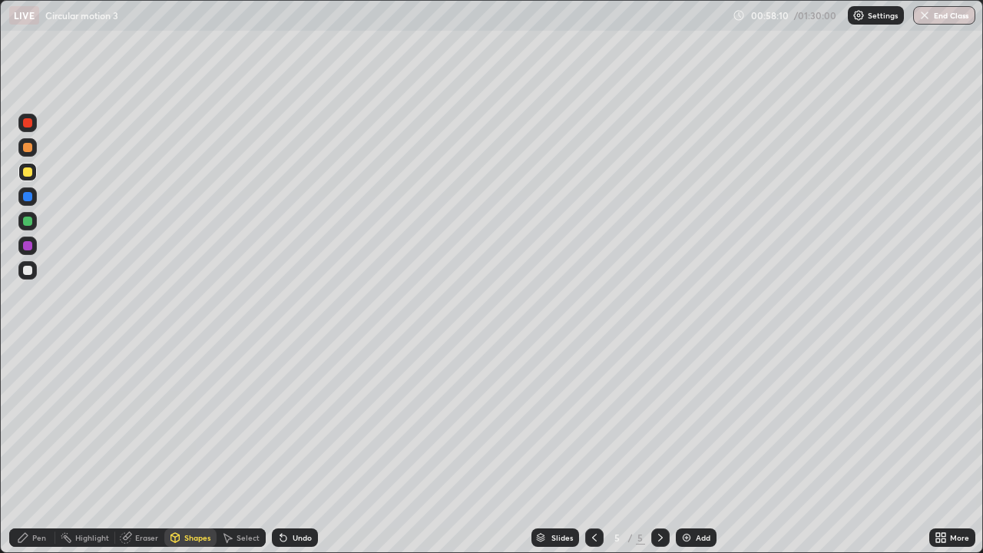
click at [39, 448] on div "Pen" at bounding box center [39, 537] width 14 height 8
click at [25, 218] on div at bounding box center [27, 220] width 9 height 9
click at [196, 448] on div "Shapes" at bounding box center [190, 537] width 52 height 18
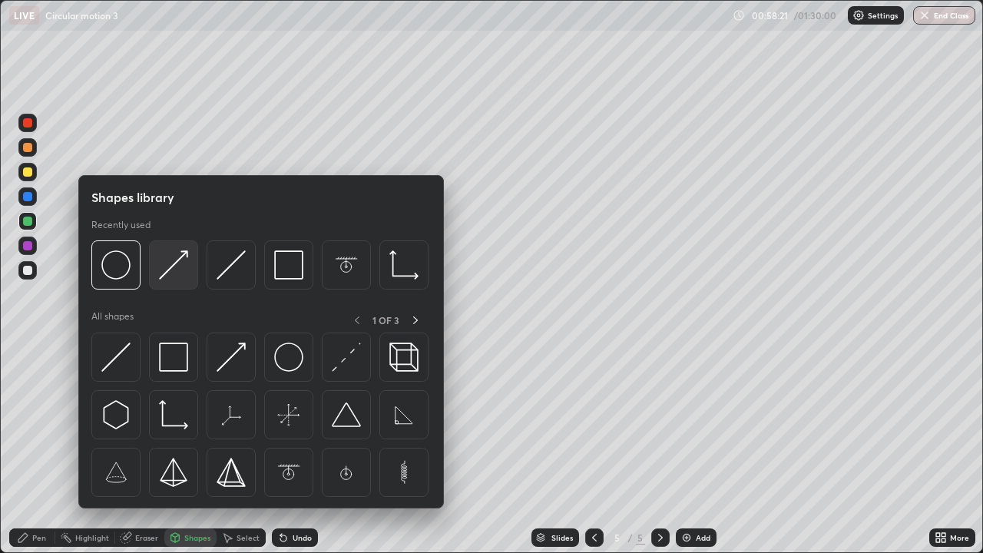
click at [176, 260] on img at bounding box center [173, 264] width 29 height 29
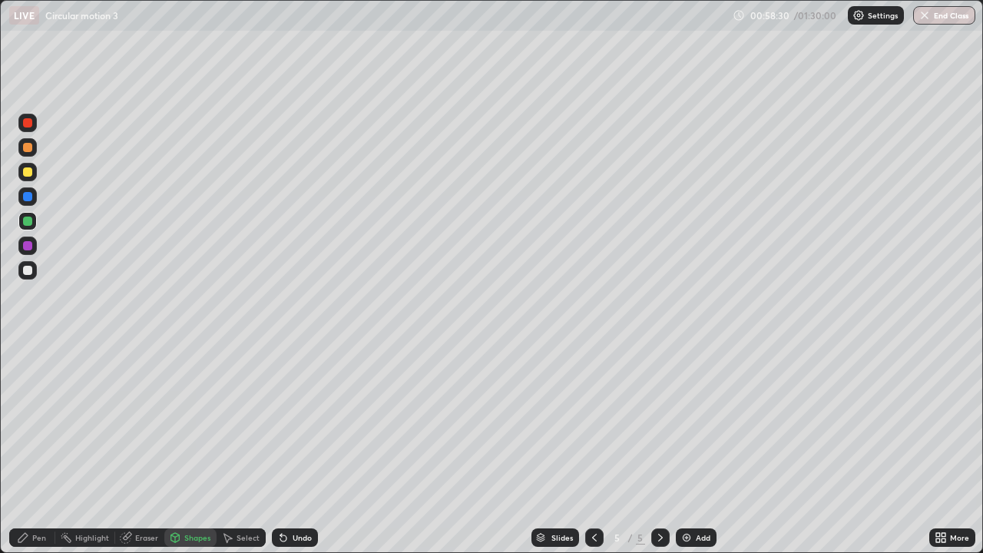
click at [42, 448] on div "Pen" at bounding box center [39, 537] width 14 height 8
click at [27, 350] on div at bounding box center [27, 349] width 3 height 3
click at [194, 448] on div "Shapes" at bounding box center [197, 537] width 26 height 8
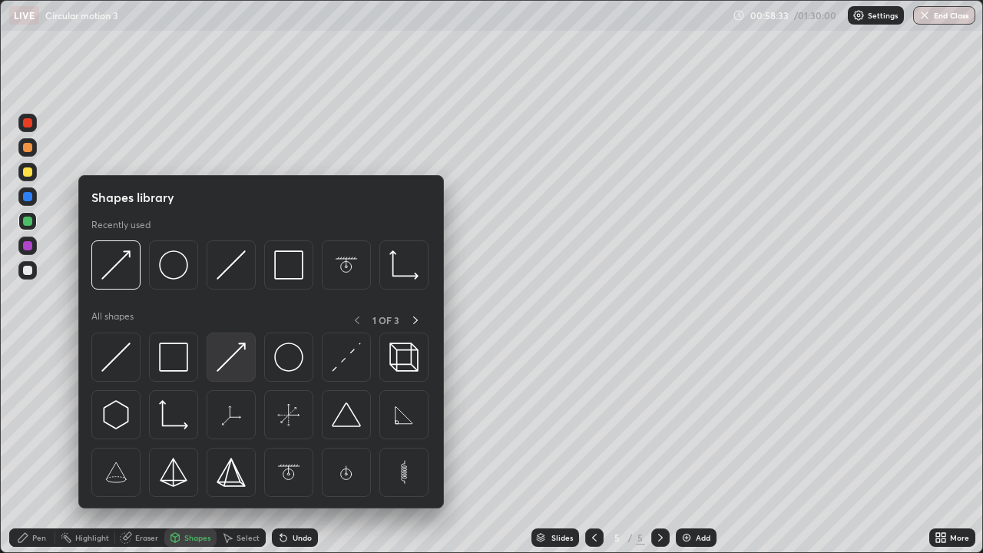
click at [236, 349] on img at bounding box center [230, 356] width 29 height 29
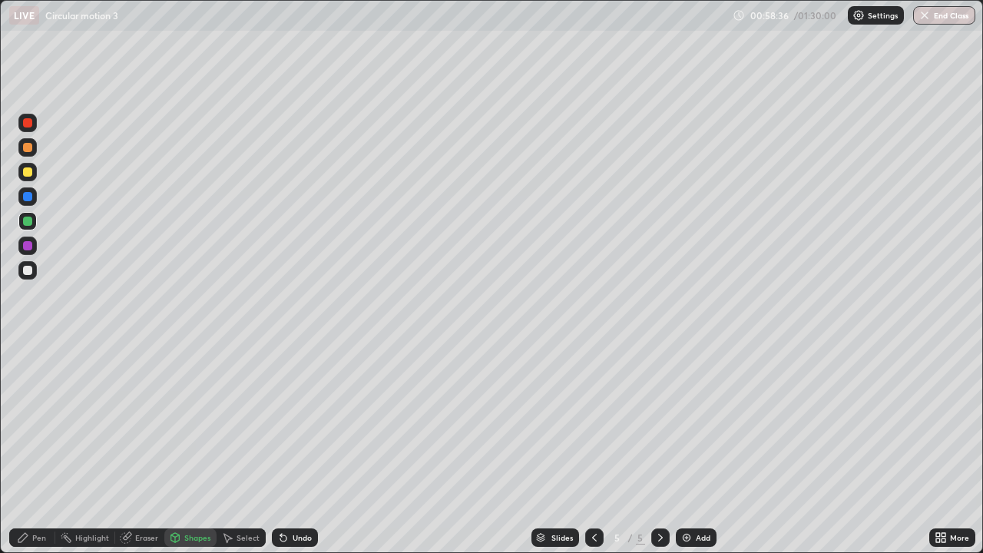
click at [38, 448] on div "Pen" at bounding box center [39, 537] width 14 height 8
click at [27, 127] on div at bounding box center [27, 122] width 9 height 9
click at [90, 448] on div "Highlight" at bounding box center [85, 537] width 60 height 18
click at [83, 448] on div "Highlight" at bounding box center [92, 537] width 34 height 8
click at [36, 448] on div "Pen" at bounding box center [39, 537] width 14 height 8
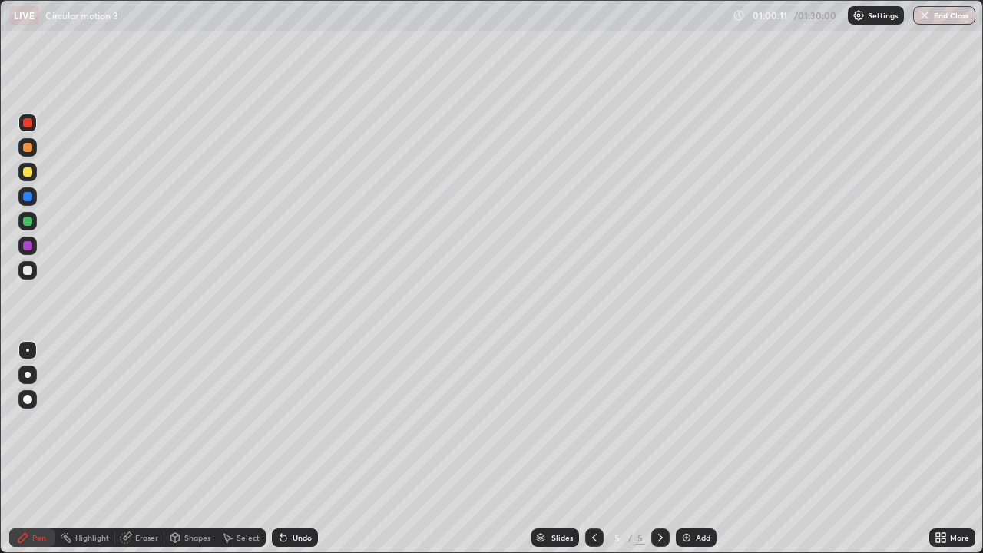
click at [40, 448] on div "Pen" at bounding box center [39, 537] width 14 height 8
click at [25, 270] on div at bounding box center [27, 270] width 9 height 9
click at [147, 448] on div "Eraser" at bounding box center [146, 537] width 23 height 8
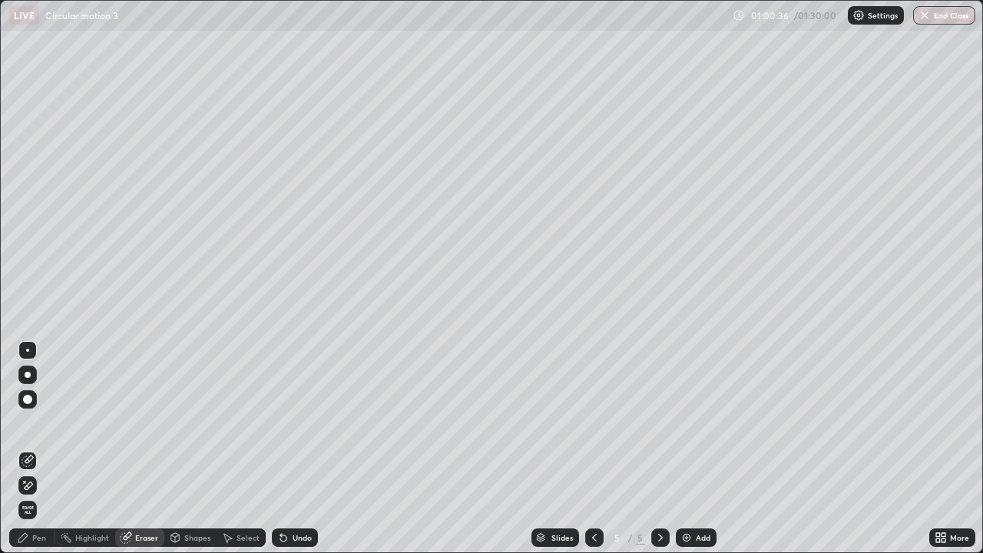
click at [43, 448] on div "Pen" at bounding box center [39, 537] width 14 height 8
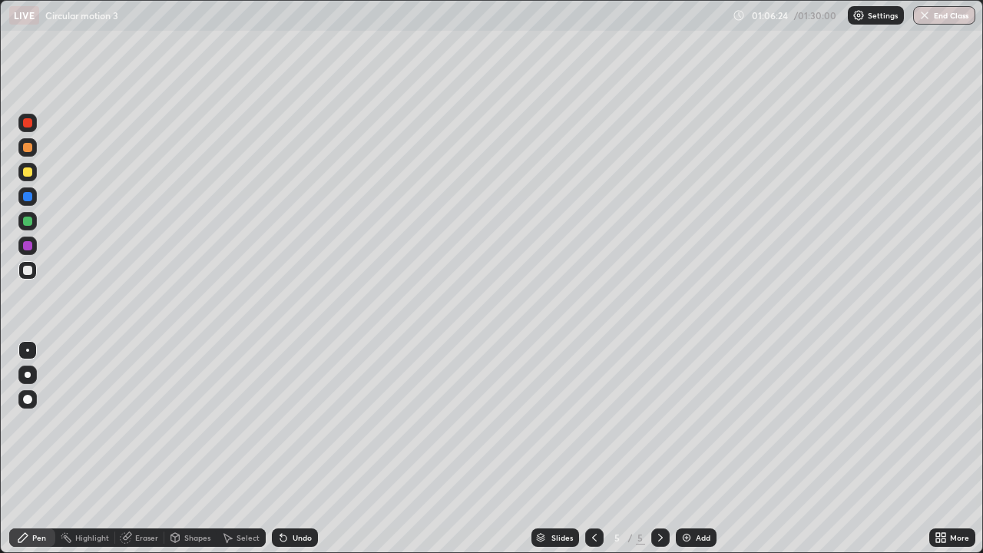
click at [147, 448] on div "Eraser" at bounding box center [146, 537] width 23 height 8
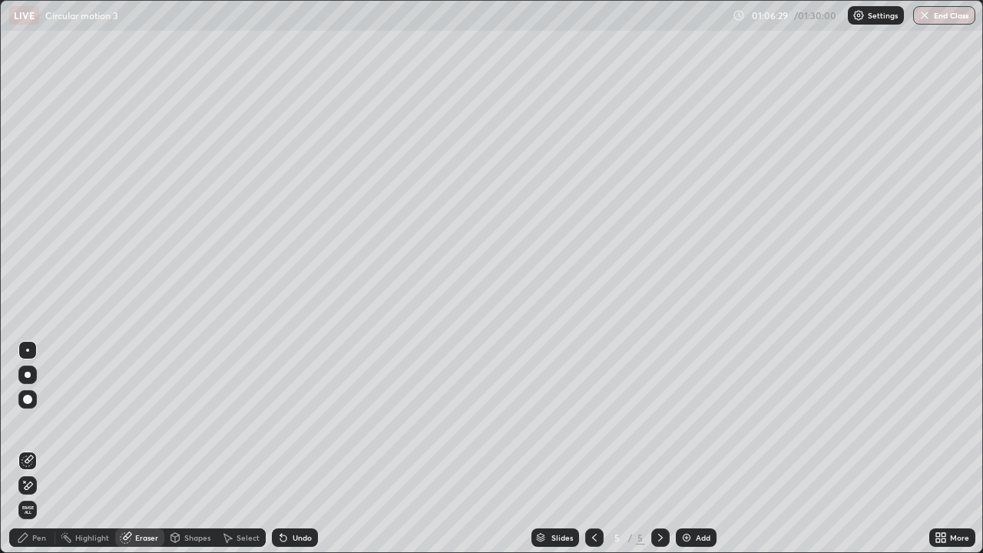
click at [37, 448] on div "Pen" at bounding box center [39, 537] width 14 height 8
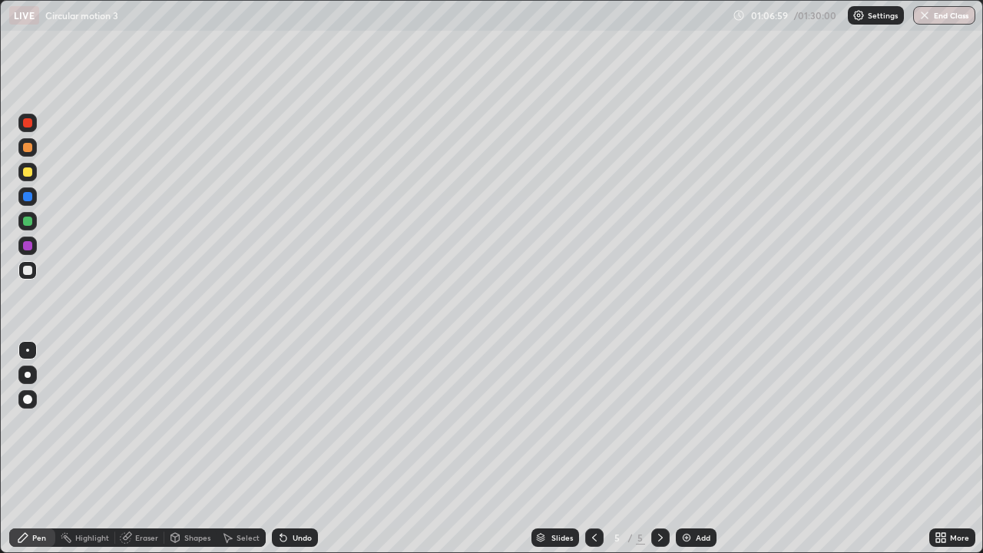
click at [684, 448] on img at bounding box center [686, 537] width 12 height 12
click at [656, 448] on icon at bounding box center [660, 537] width 12 height 12
click at [593, 448] on icon at bounding box center [594, 537] width 12 height 12
click at [659, 448] on icon at bounding box center [660, 537] width 12 height 12
click at [592, 448] on icon at bounding box center [594, 537] width 5 height 8
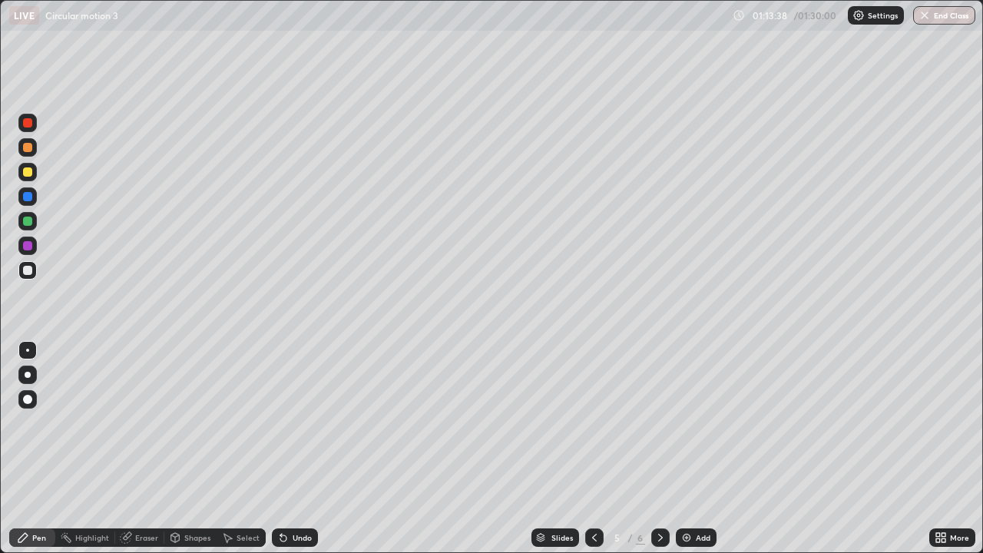
click at [656, 448] on icon at bounding box center [660, 537] width 12 height 12
click at [682, 448] on img at bounding box center [686, 537] width 12 height 12
click at [590, 448] on icon at bounding box center [594, 537] width 12 height 12
click at [28, 220] on div at bounding box center [27, 220] width 9 height 9
click at [27, 147] on div at bounding box center [27, 147] width 9 height 9
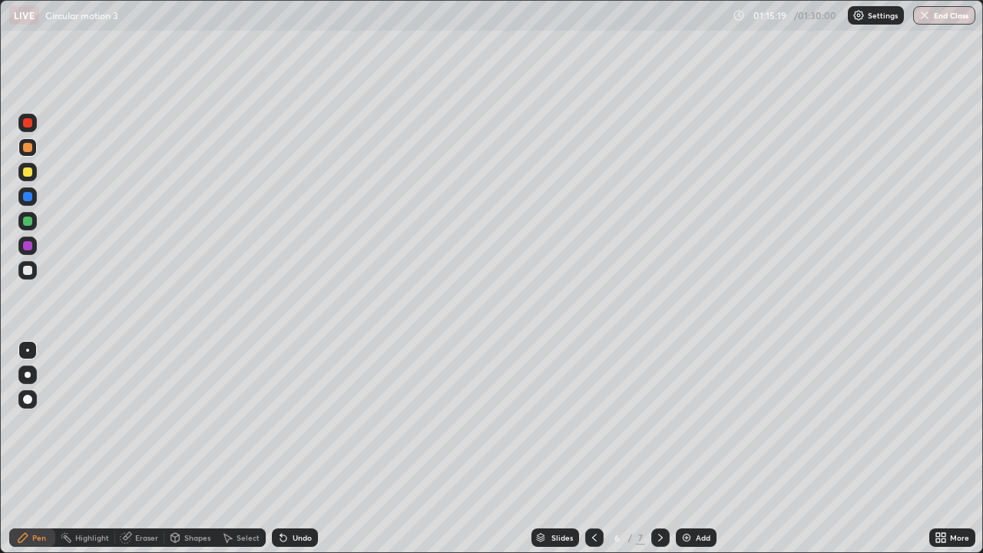
click at [193, 448] on div "Shapes" at bounding box center [197, 537] width 26 height 8
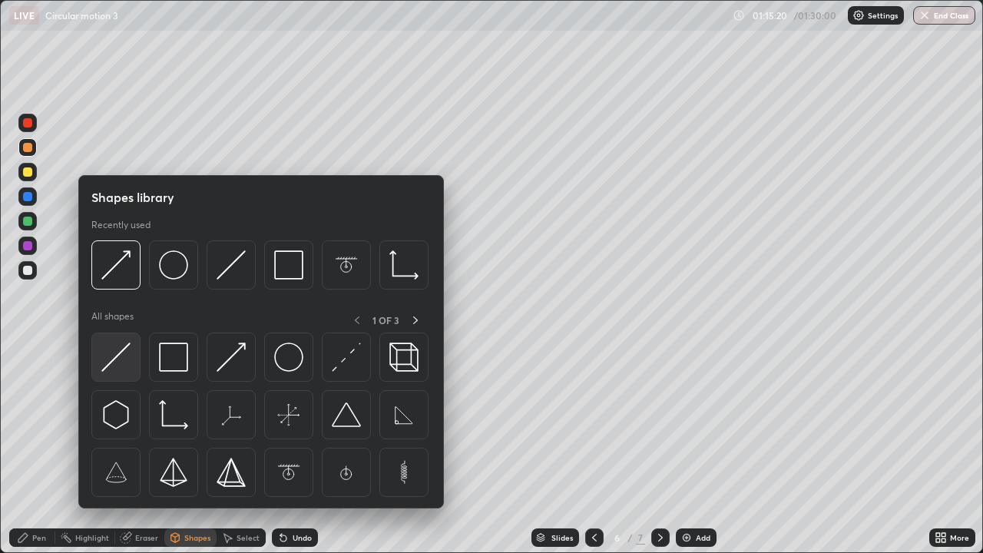
click at [111, 362] on img at bounding box center [115, 356] width 29 height 29
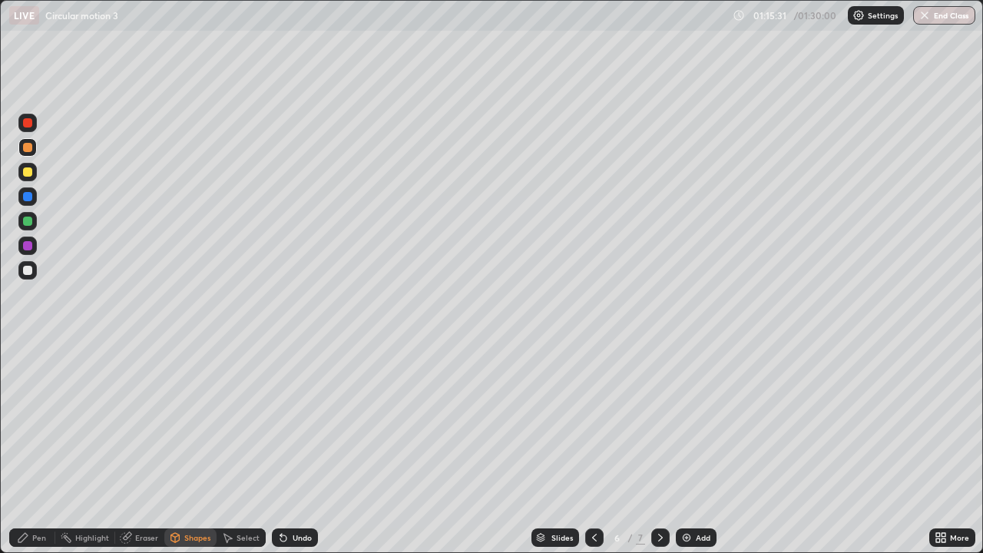
click at [26, 272] on div at bounding box center [27, 270] width 9 height 9
click at [197, 448] on div "Shapes" at bounding box center [197, 537] width 26 height 8
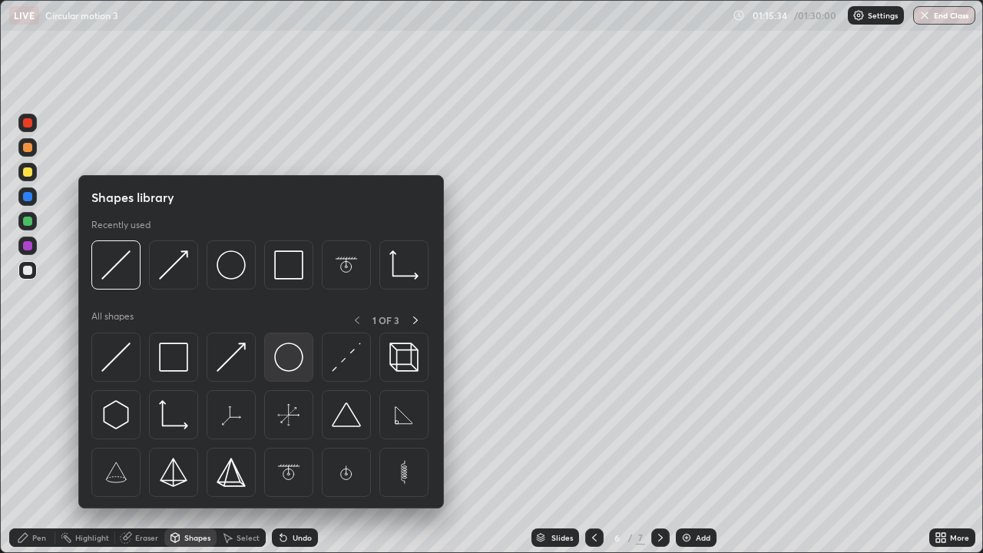
click at [278, 365] on img at bounding box center [288, 356] width 29 height 29
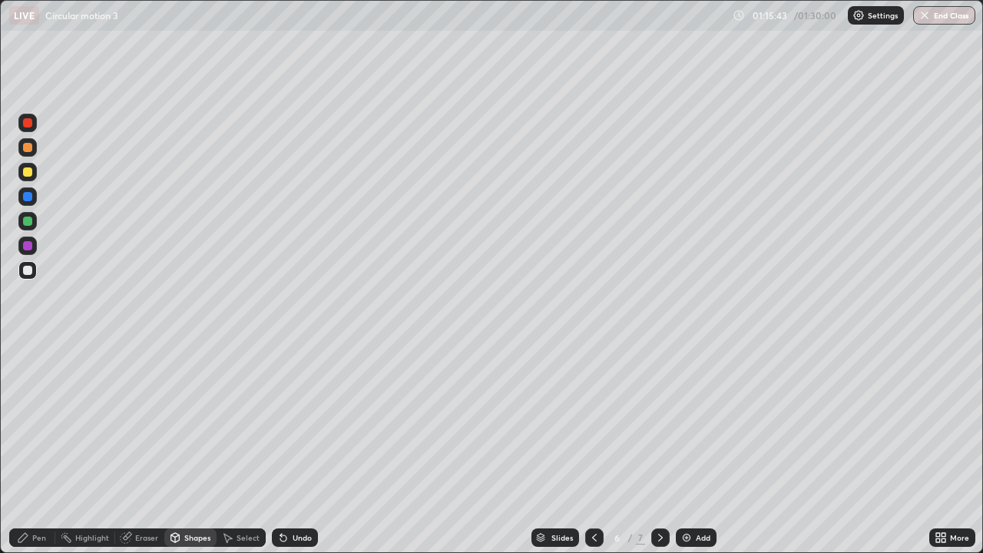
click at [192, 448] on div "Shapes" at bounding box center [197, 537] width 26 height 8
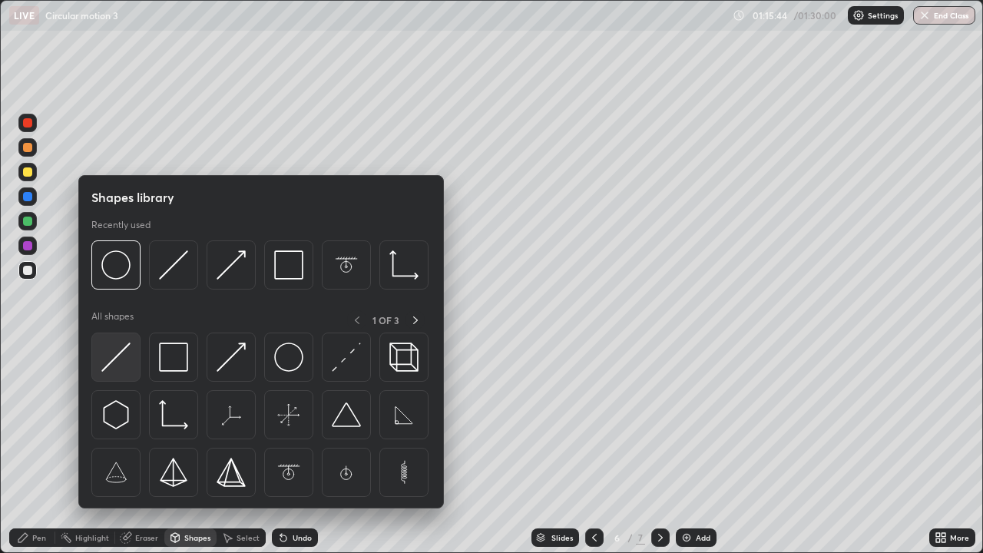
click at [122, 352] on img at bounding box center [115, 356] width 29 height 29
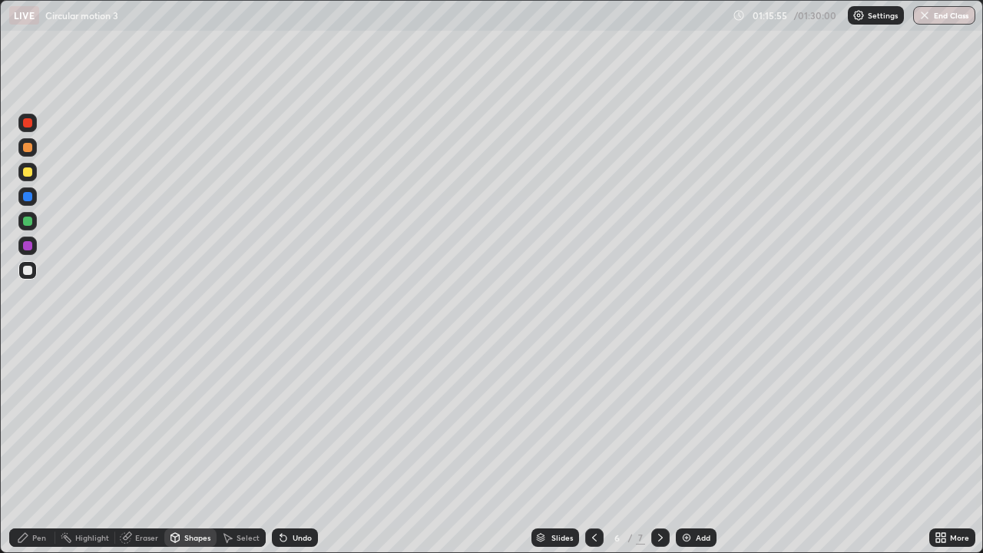
click at [39, 448] on div "Pen" at bounding box center [39, 537] width 14 height 8
click at [26, 218] on div at bounding box center [27, 220] width 9 height 9
click at [28, 172] on div at bounding box center [27, 171] width 9 height 9
click at [29, 196] on div at bounding box center [27, 196] width 9 height 9
click at [197, 448] on div "Shapes" at bounding box center [190, 537] width 52 height 18
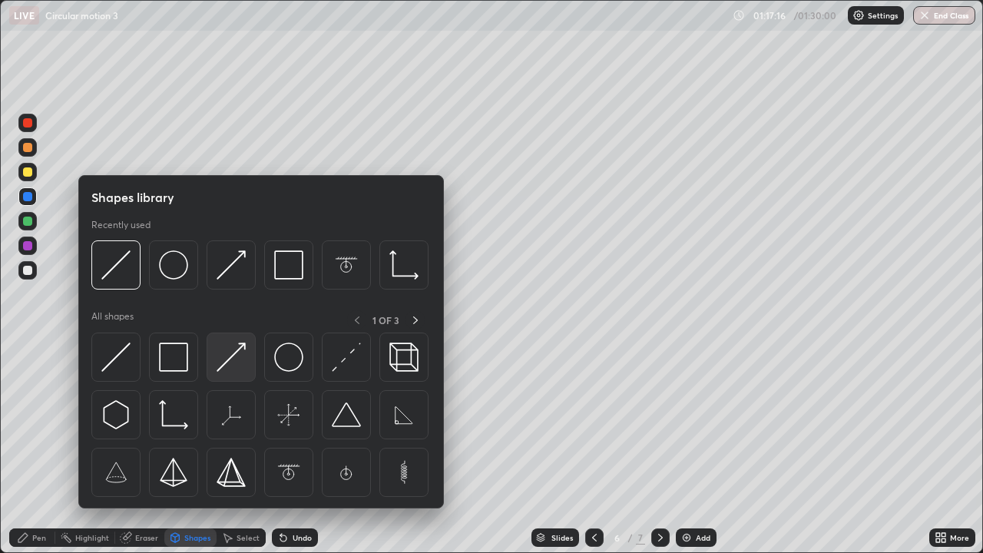
click at [226, 369] on img at bounding box center [230, 356] width 29 height 29
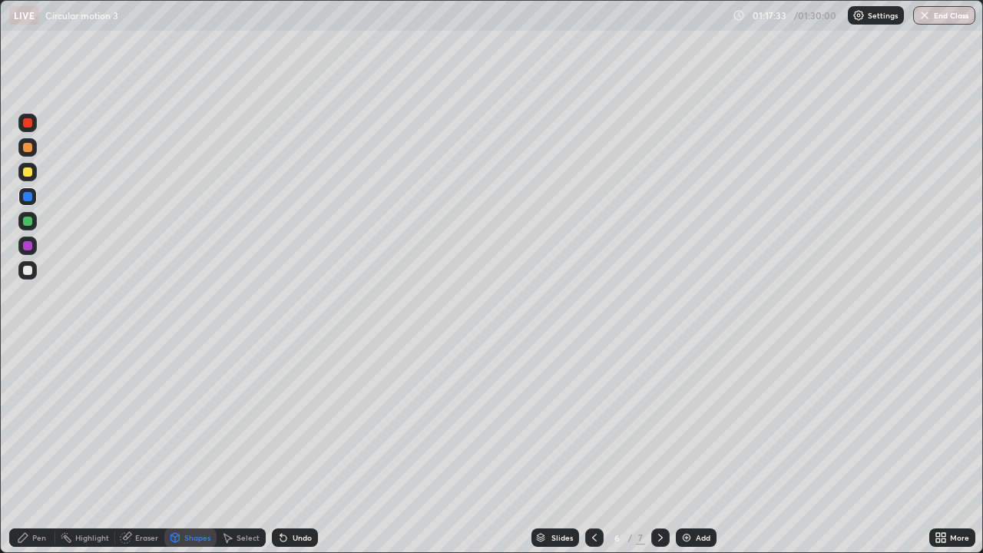
click at [41, 448] on div "Pen" at bounding box center [32, 537] width 46 height 18
click at [28, 121] on div at bounding box center [27, 122] width 9 height 9
click at [29, 272] on div at bounding box center [27, 270] width 9 height 9
click at [26, 273] on div at bounding box center [27, 270] width 9 height 9
click at [195, 448] on div "Shapes" at bounding box center [197, 537] width 26 height 8
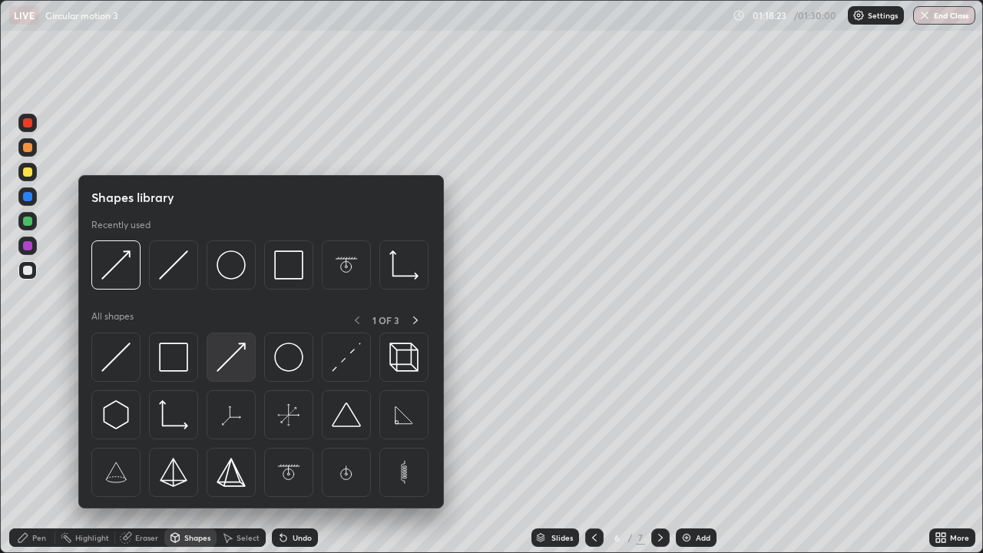
click at [221, 365] on img at bounding box center [230, 356] width 29 height 29
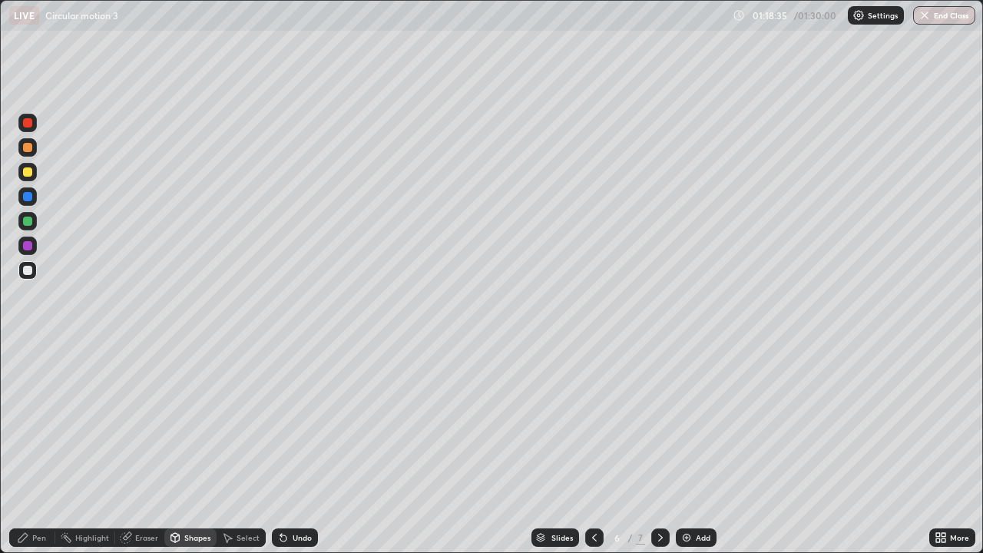
click at [38, 448] on div "Pen" at bounding box center [39, 537] width 14 height 8
click at [27, 223] on div at bounding box center [27, 220] width 9 height 9
click at [27, 246] on div at bounding box center [27, 245] width 9 height 9
click at [190, 448] on div "Shapes" at bounding box center [197, 537] width 26 height 8
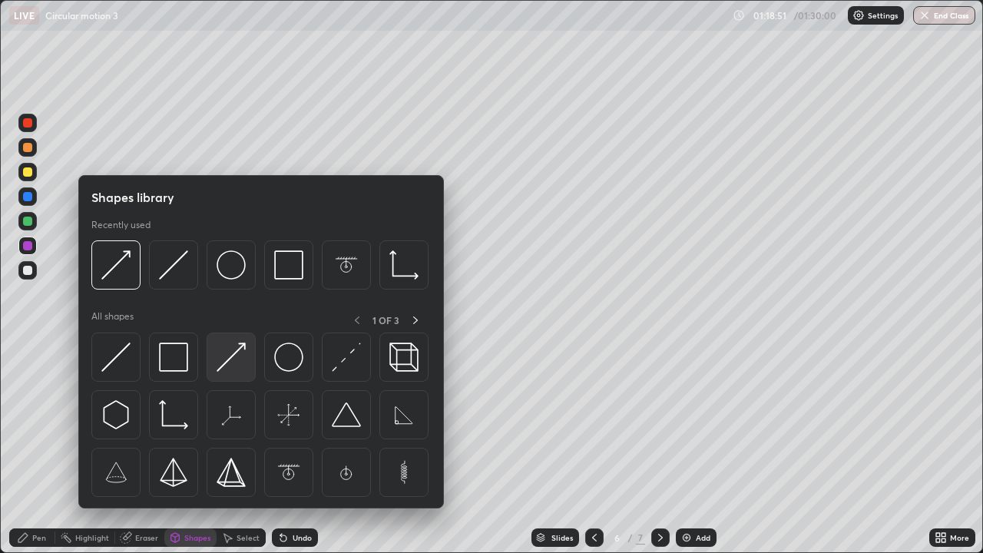
click at [225, 361] on img at bounding box center [230, 356] width 29 height 29
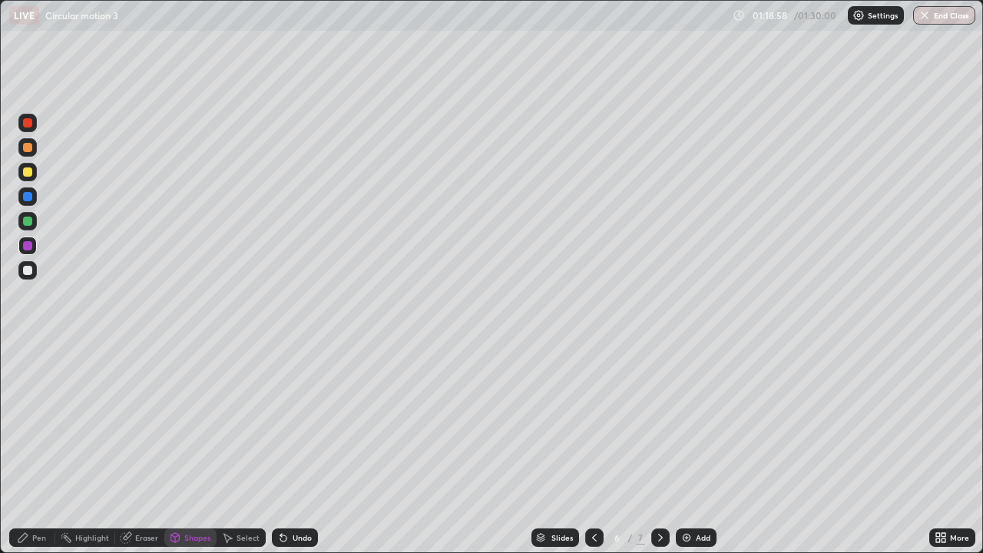
click at [196, 448] on div "Shapes" at bounding box center [197, 537] width 26 height 8
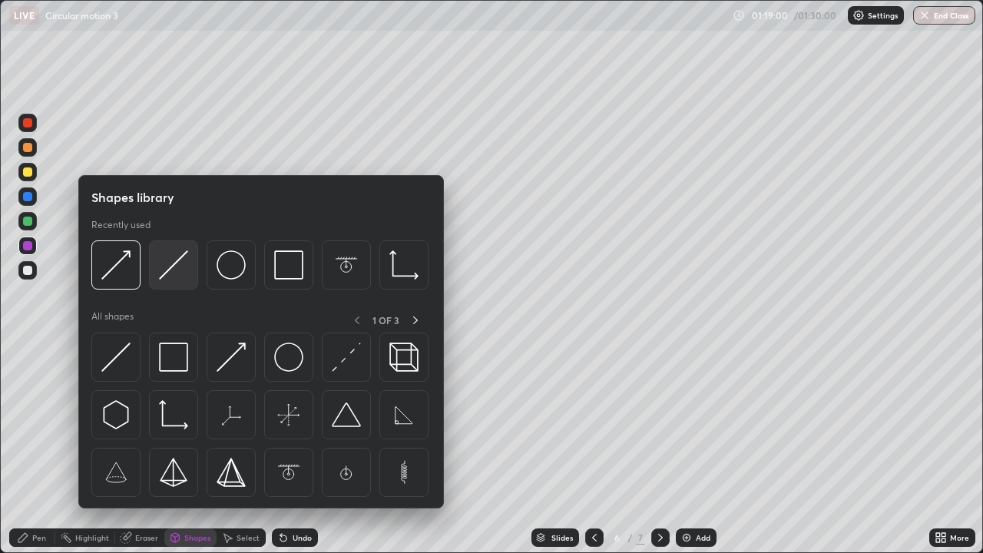
click at [165, 273] on img at bounding box center [173, 264] width 29 height 29
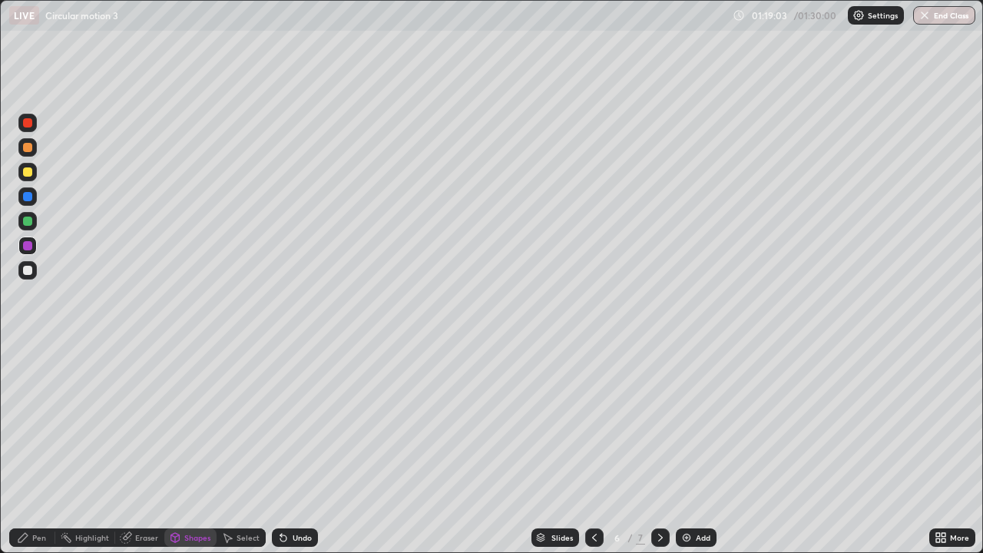
click at [197, 448] on div "Shapes" at bounding box center [197, 537] width 26 height 8
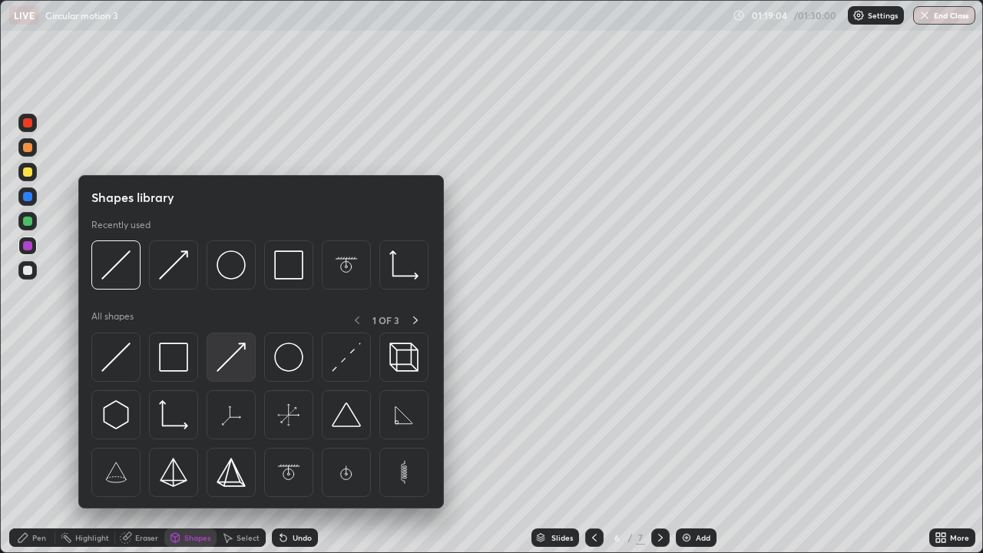
click at [230, 354] on img at bounding box center [230, 356] width 29 height 29
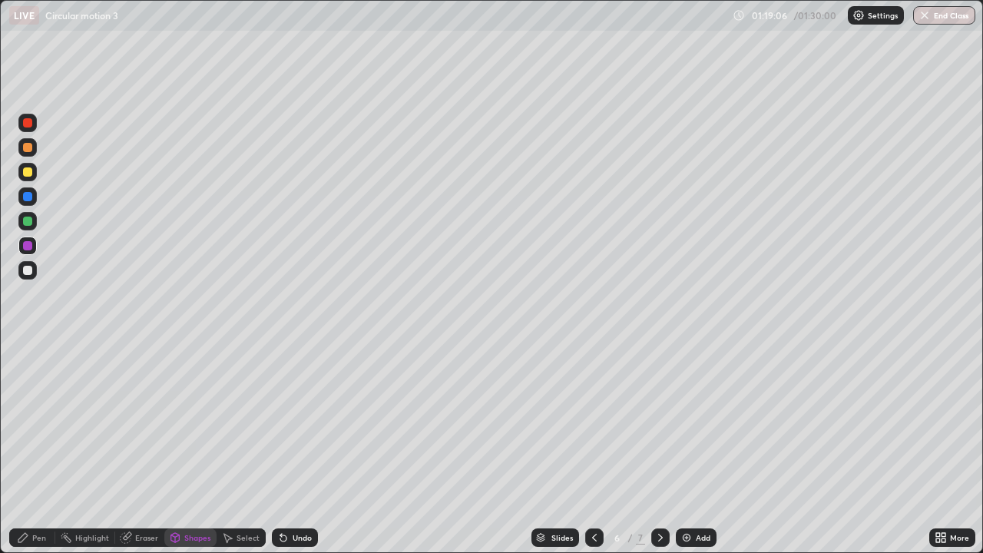
click at [25, 174] on div at bounding box center [27, 171] width 9 height 9
click at [39, 448] on div "Pen" at bounding box center [39, 537] width 14 height 8
click at [24, 149] on div at bounding box center [27, 147] width 9 height 9
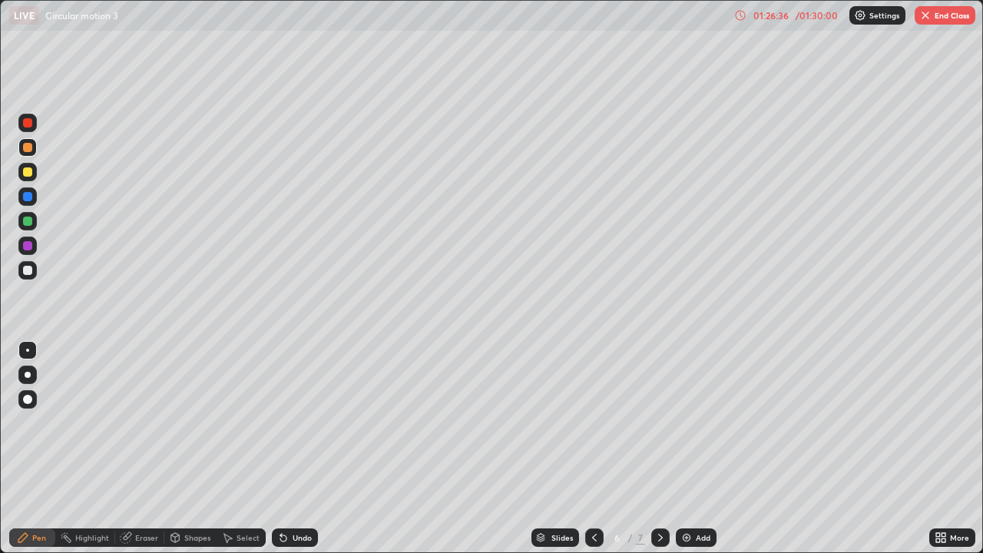
click at [935, 11] on button "End Class" at bounding box center [944, 15] width 61 height 18
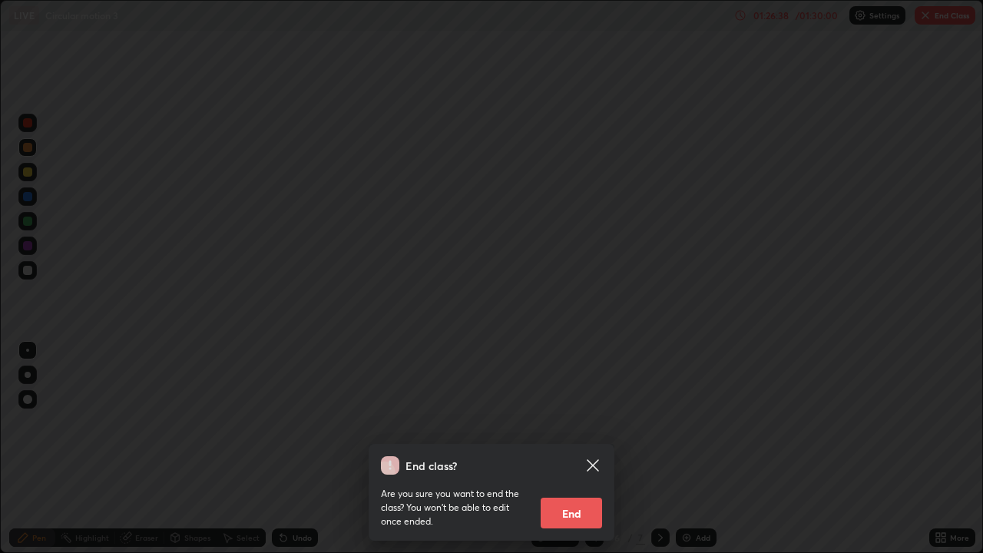
click at [576, 448] on button "End" at bounding box center [570, 512] width 61 height 31
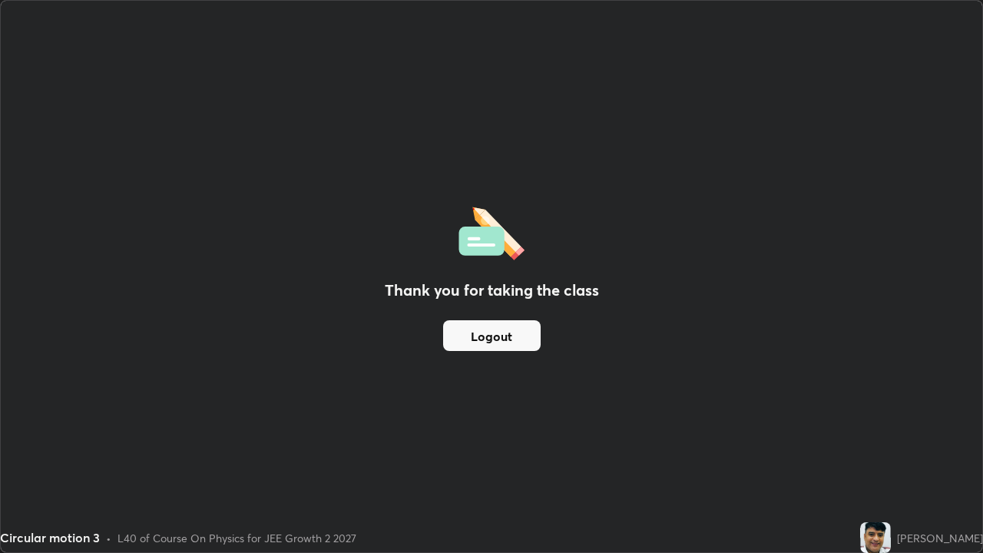
click at [505, 350] on button "Logout" at bounding box center [491, 335] width 97 height 31
click at [510, 323] on button "Logout" at bounding box center [491, 335] width 97 height 31
click at [489, 328] on button "Logout" at bounding box center [491, 335] width 97 height 31
click at [476, 339] on button "Logout" at bounding box center [491, 335] width 97 height 31
click at [480, 336] on button "Logout" at bounding box center [491, 335] width 97 height 31
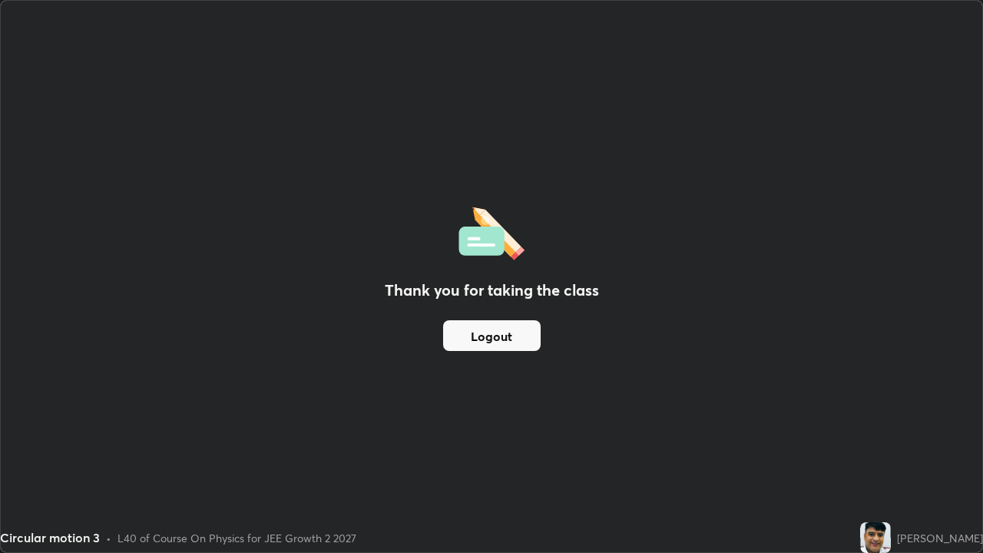
click at [483, 332] on button "Logout" at bounding box center [491, 335] width 97 height 31
click at [485, 335] on button "Logout" at bounding box center [491, 335] width 97 height 31
click at [437, 395] on div "Thank you for taking the class Logout" at bounding box center [491, 276] width 981 height 551
click at [484, 335] on button "Logout" at bounding box center [491, 335] width 97 height 31
click at [486, 339] on button "Logout" at bounding box center [491, 335] width 97 height 31
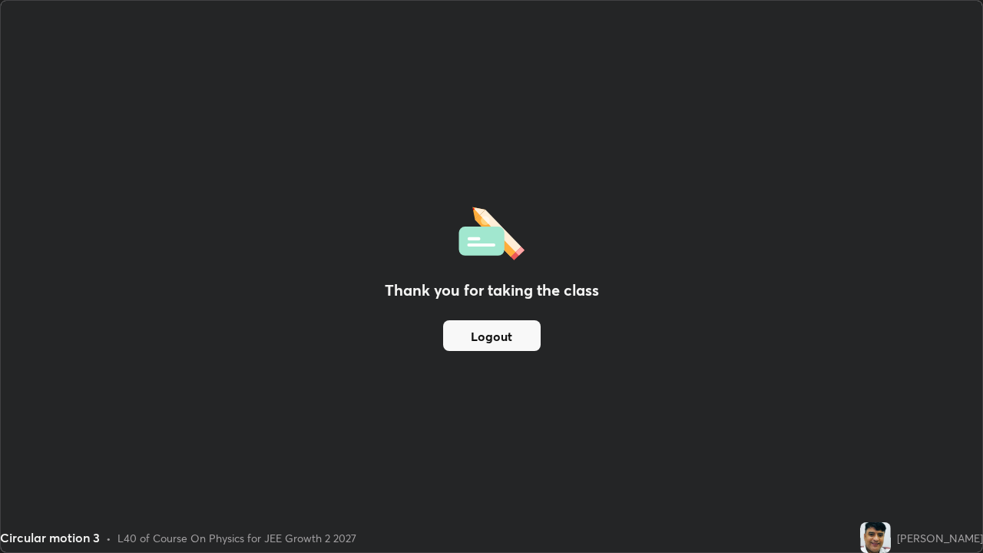
click at [490, 337] on button "Logout" at bounding box center [491, 335] width 97 height 31
